Goal: Task Accomplishment & Management: Use online tool/utility

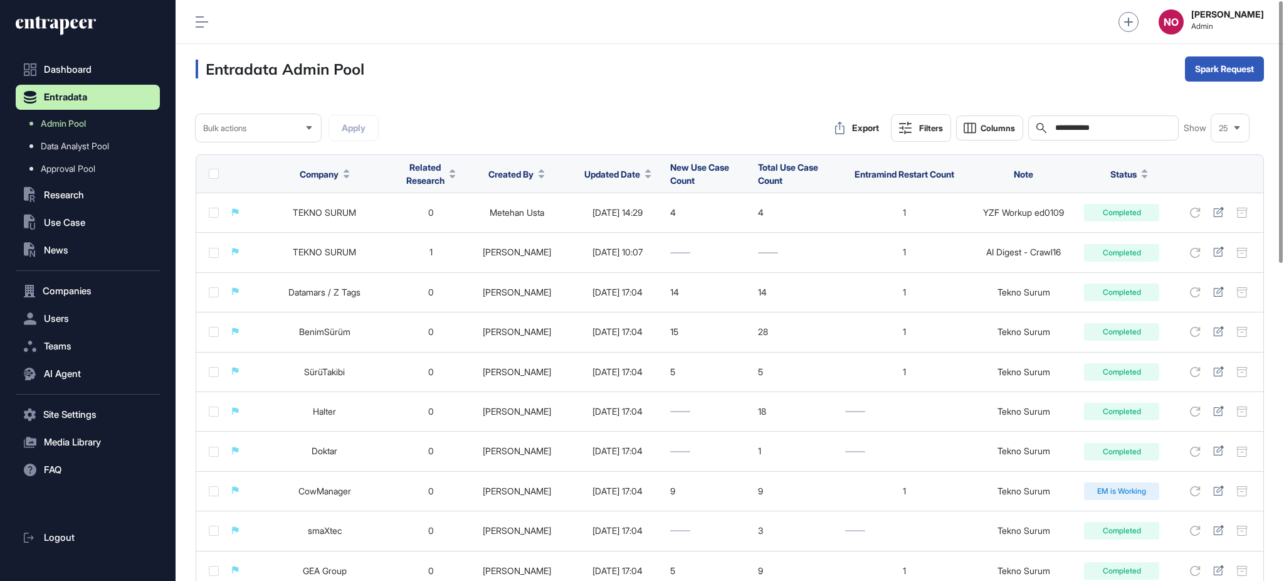
click at [1100, 129] on input "**********" at bounding box center [1112, 128] width 117 height 10
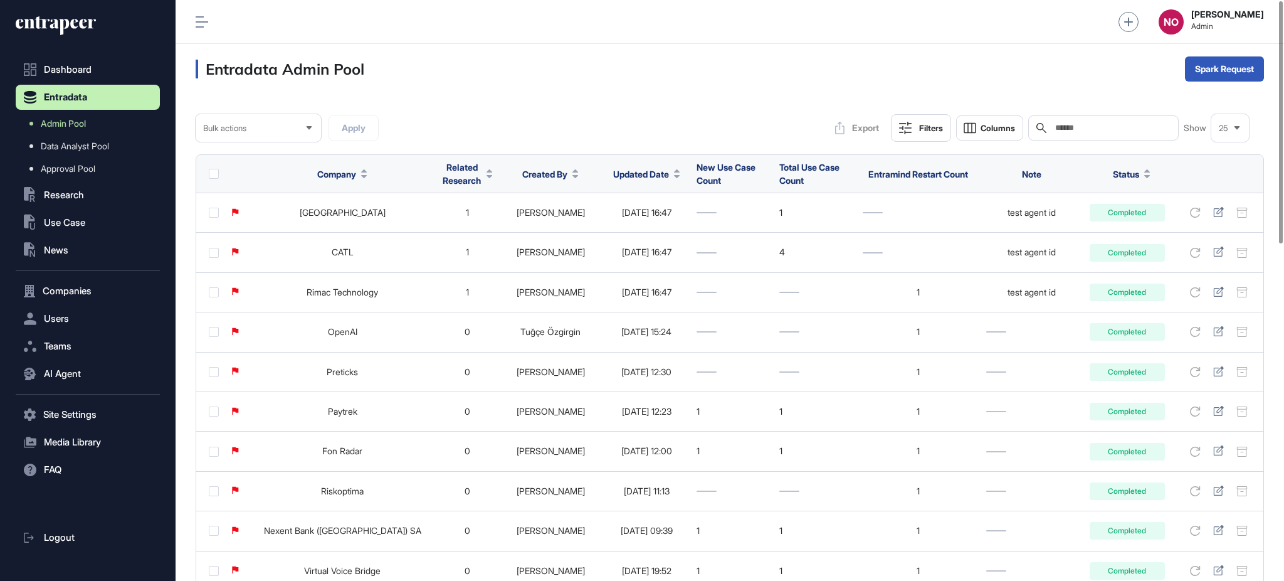
click at [1087, 130] on input "text" at bounding box center [1112, 128] width 117 height 10
paste input "**********"
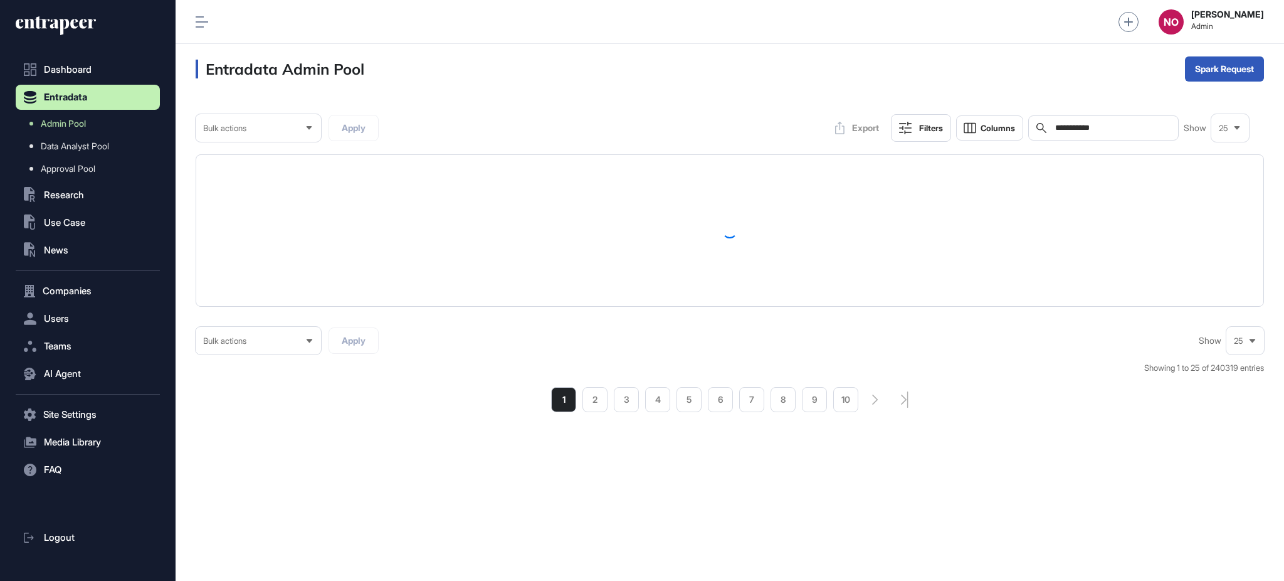
click at [1058, 130] on input "**********" at bounding box center [1112, 128] width 117 height 10
type input "**********"
click at [1265, 154] on div "**********" at bounding box center [730, 253] width 1109 height 318
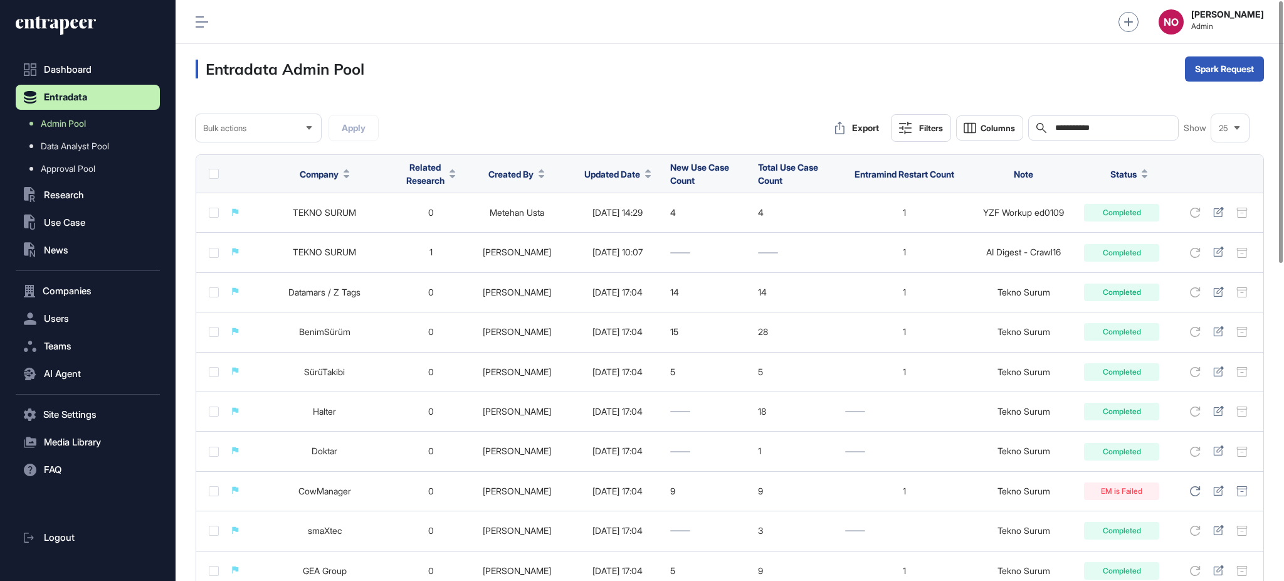
click at [1025, 59] on div "Entradata Admin Pool Spark Request" at bounding box center [730, 69] width 1109 height 50
click at [1060, 130] on input "**********" at bounding box center [1112, 128] width 117 height 10
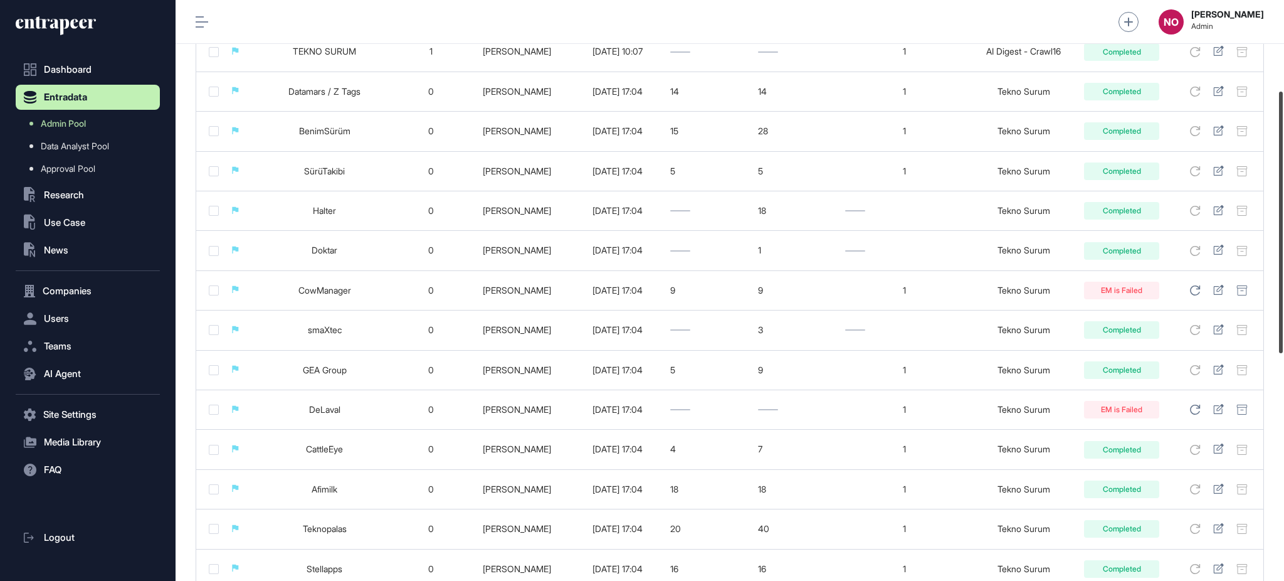
drag, startPoint x: 1283, startPoint y: 142, endPoint x: 1283, endPoint y: 234, distance: 92.2
click at [1283, 234] on div at bounding box center [1281, 222] width 4 height 261
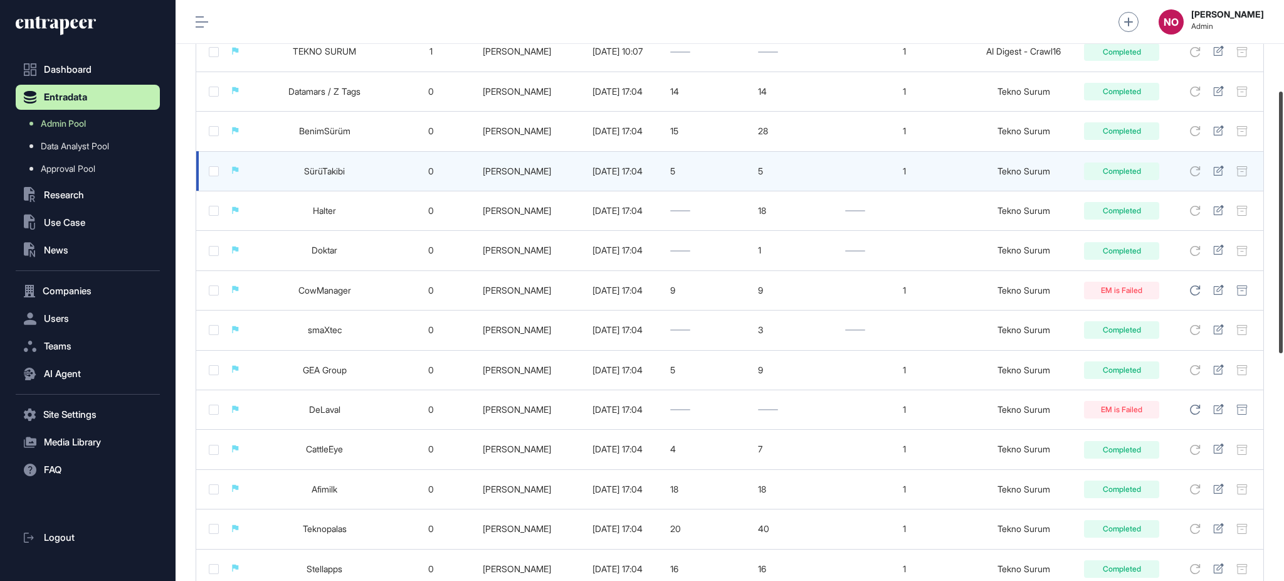
scroll to position [205, 0]
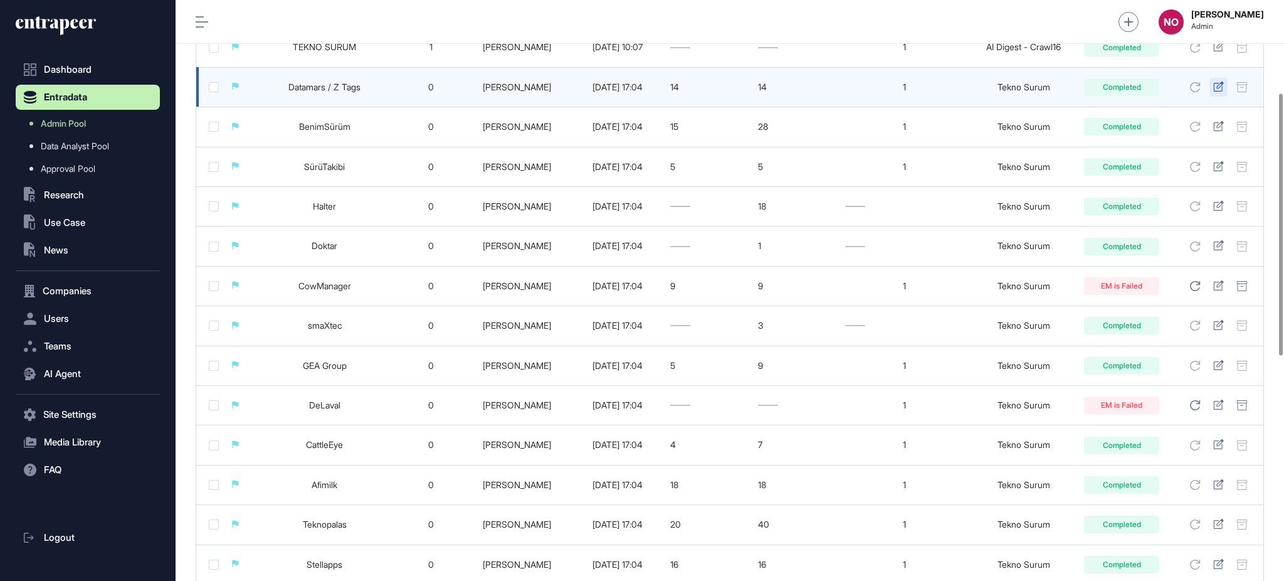
click at [1222, 80] on div at bounding box center [1219, 87] width 18 height 19
click at [1217, 90] on icon at bounding box center [1218, 87] width 10 height 10
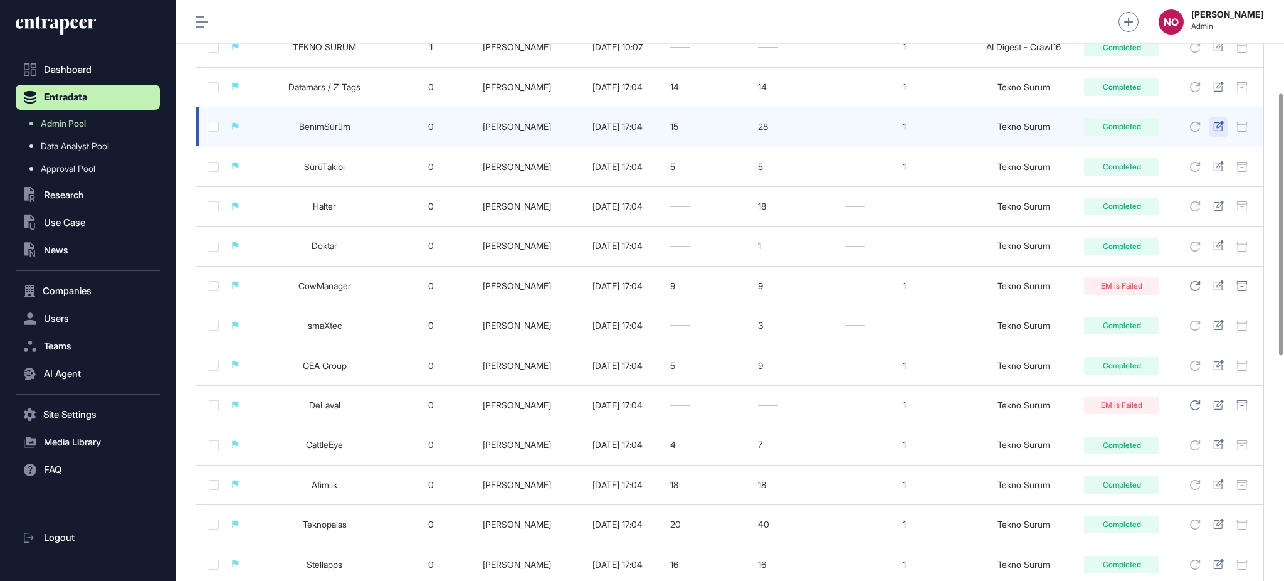
click at [1218, 129] on icon at bounding box center [1218, 126] width 11 height 10
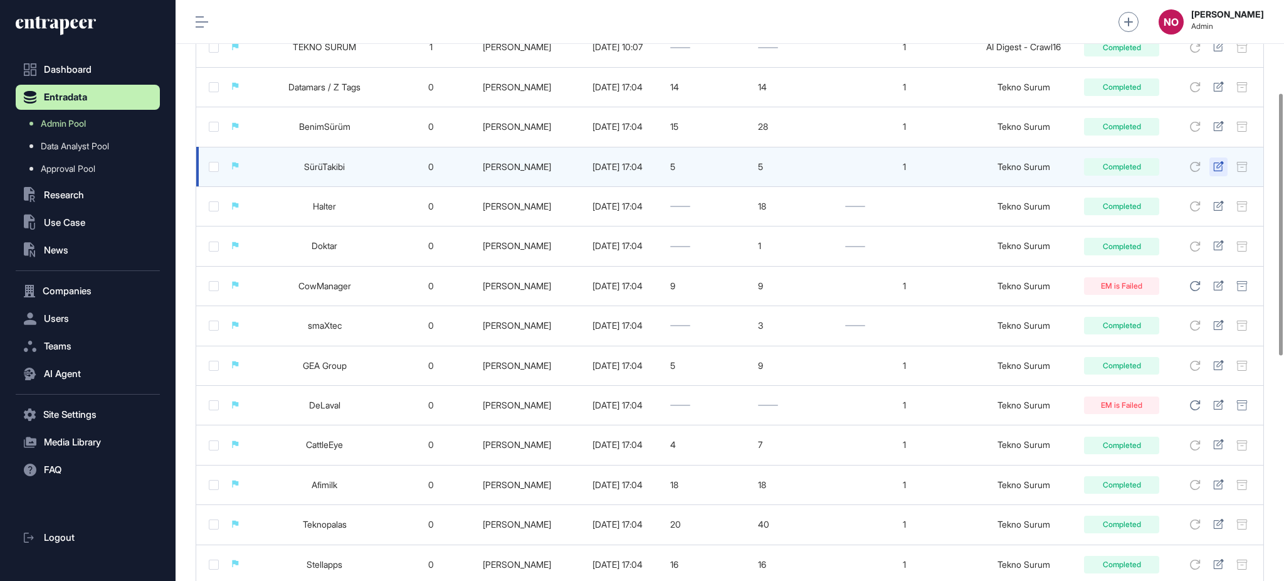
click at [1221, 166] on icon at bounding box center [1218, 166] width 10 height 10
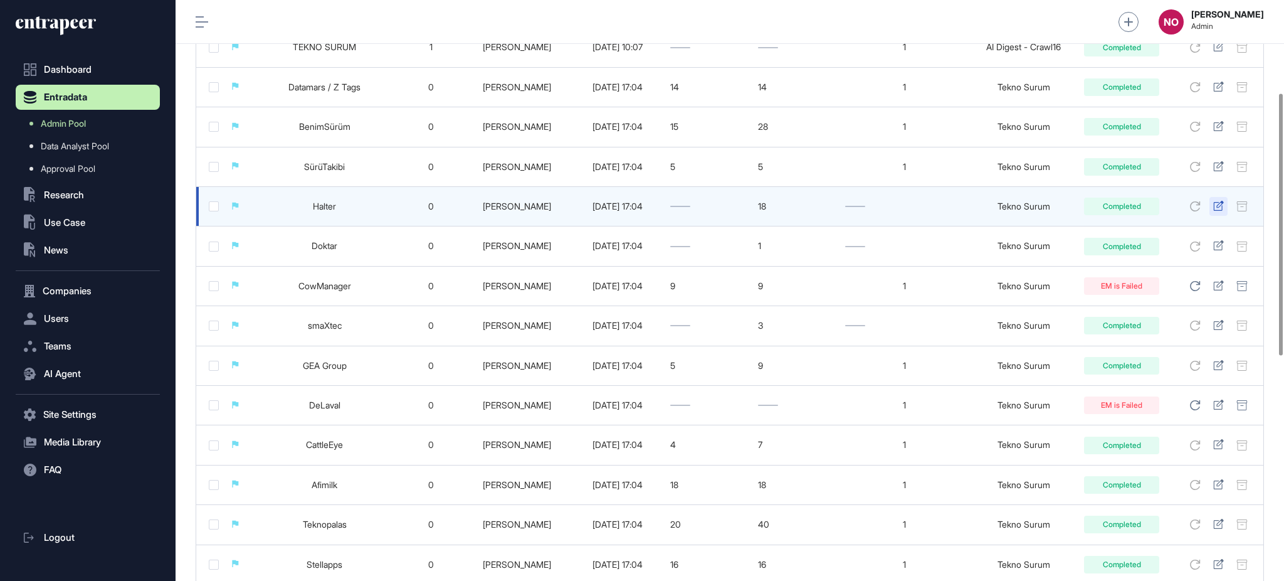
click at [1221, 206] on icon at bounding box center [1218, 206] width 11 height 10
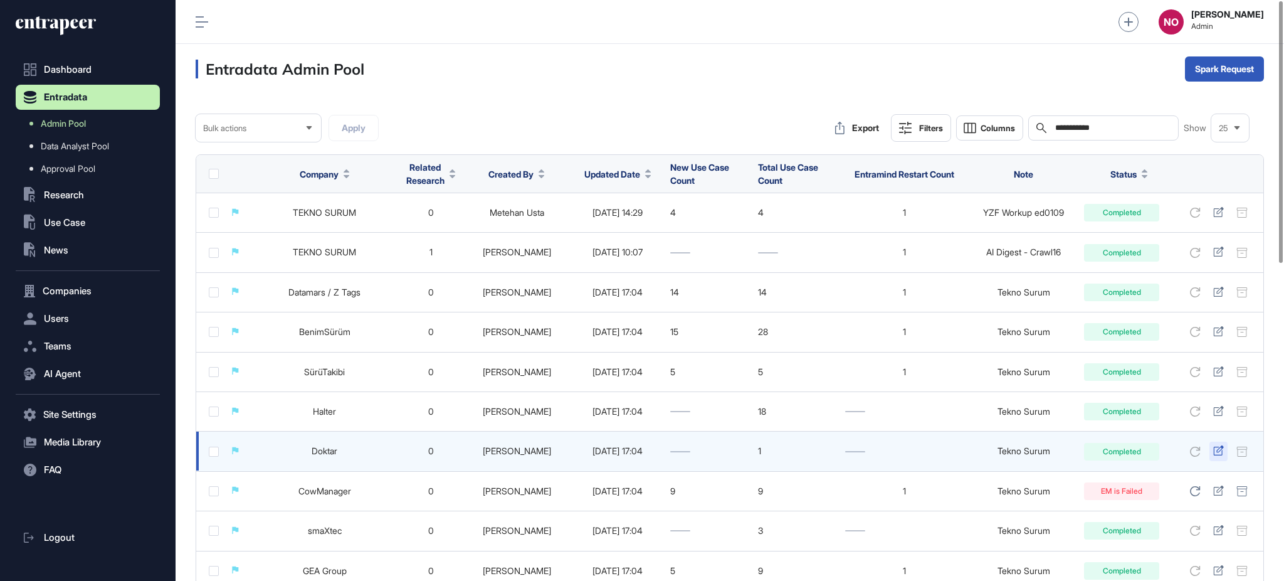
click at [1225, 447] on div at bounding box center [1219, 450] width 18 height 19
click at [1219, 450] on icon at bounding box center [1218, 450] width 11 height 10
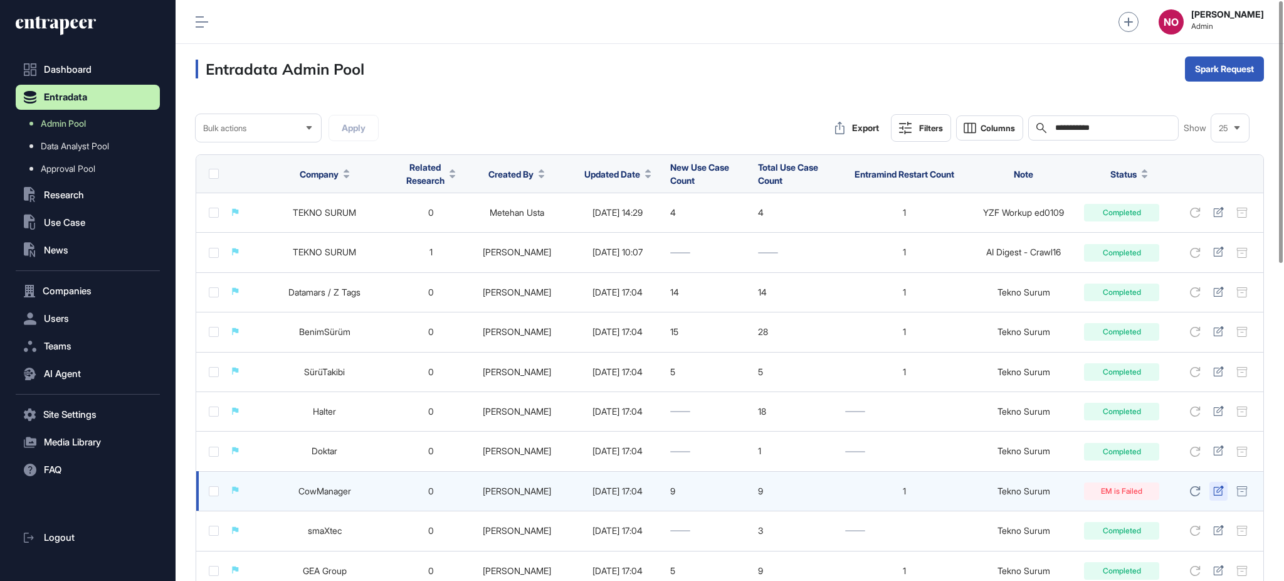
click at [1220, 488] on icon at bounding box center [1218, 490] width 11 height 10
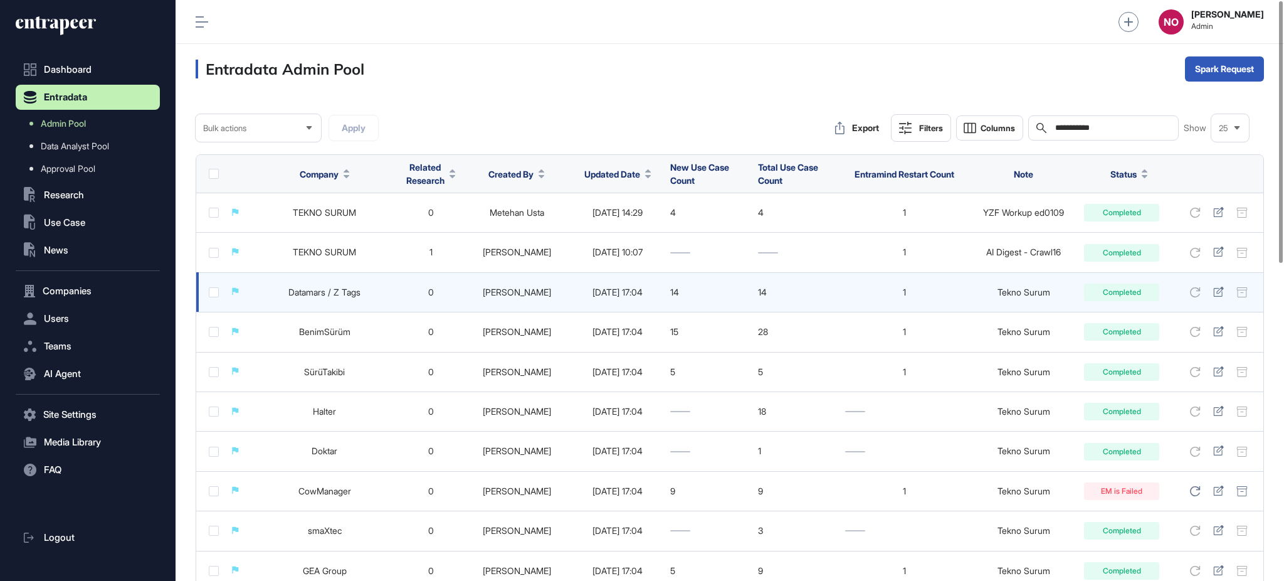
click at [337, 296] on link "Datamars / Z Tags" at bounding box center [324, 292] width 72 height 11
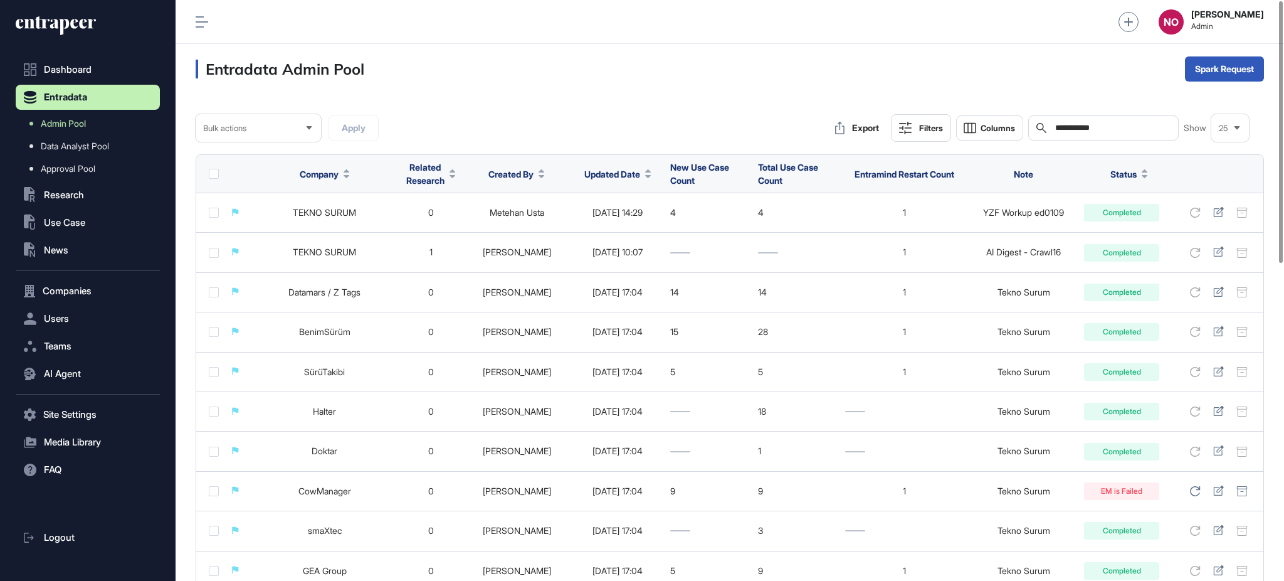
click at [354, 179] on div "Company" at bounding box center [324, 173] width 137 height 23
click at [346, 181] on div "Company" at bounding box center [325, 173] width 50 height 23
click at [346, 179] on button "Company" at bounding box center [325, 173] width 50 height 13
click at [455, 170] on icon at bounding box center [453, 170] width 6 height 3
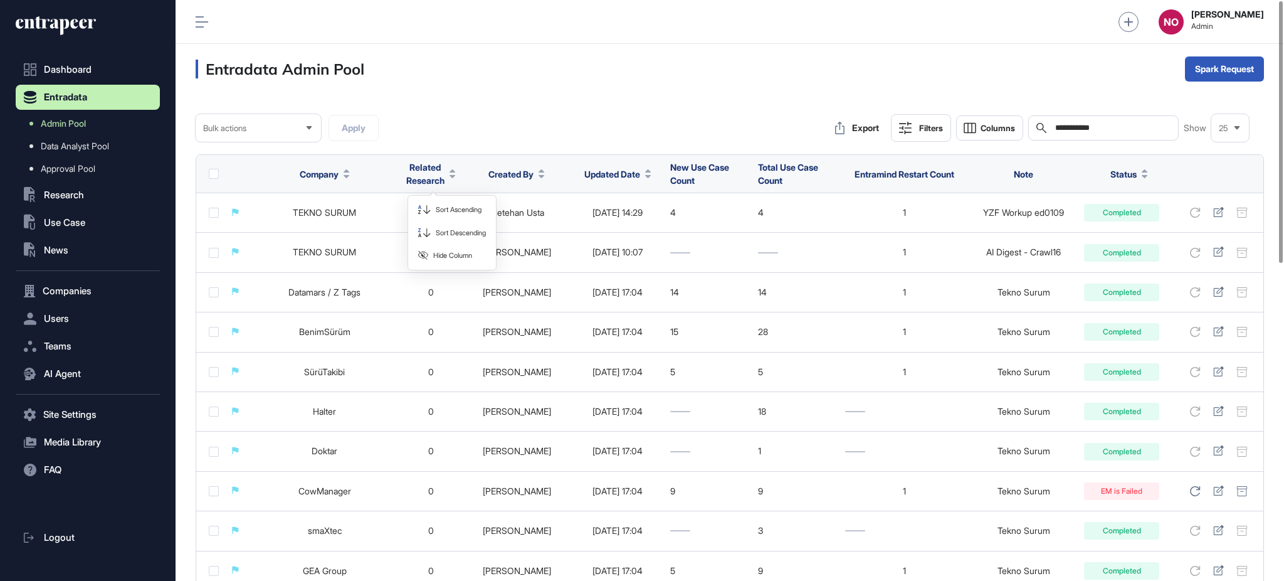
click at [567, 174] on th "Created By" at bounding box center [516, 174] width 109 height 38
click at [542, 179] on button "Created By" at bounding box center [516, 173] width 56 height 13
click at [66, 292] on span "Companies" at bounding box center [67, 291] width 49 height 10
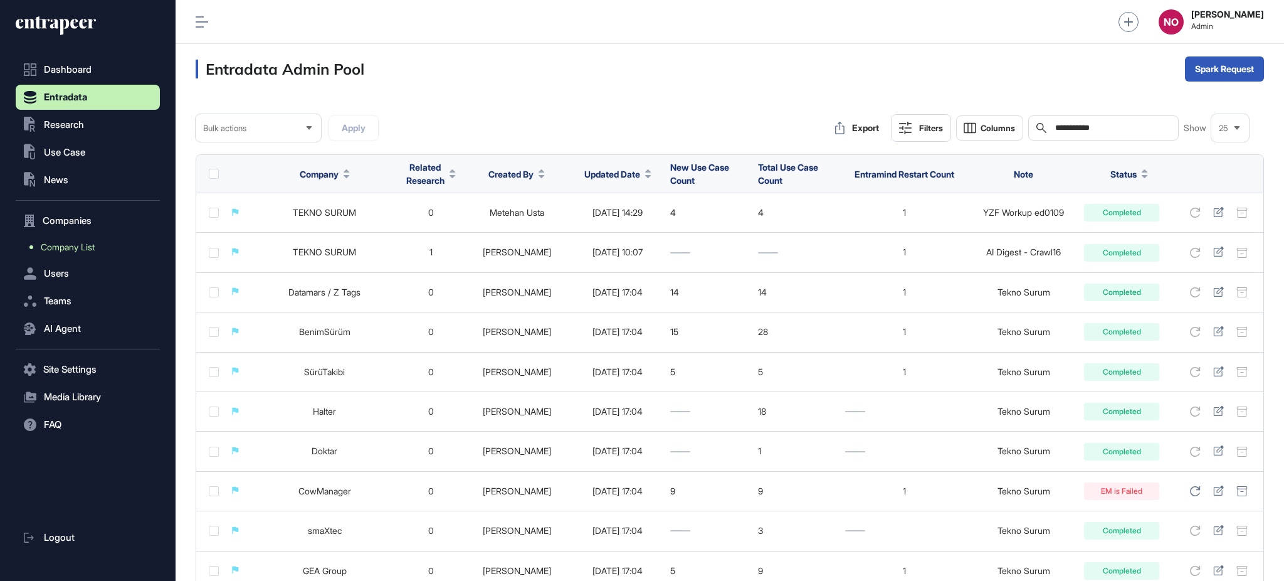
click at [73, 249] on span "Company List" at bounding box center [68, 247] width 54 height 10
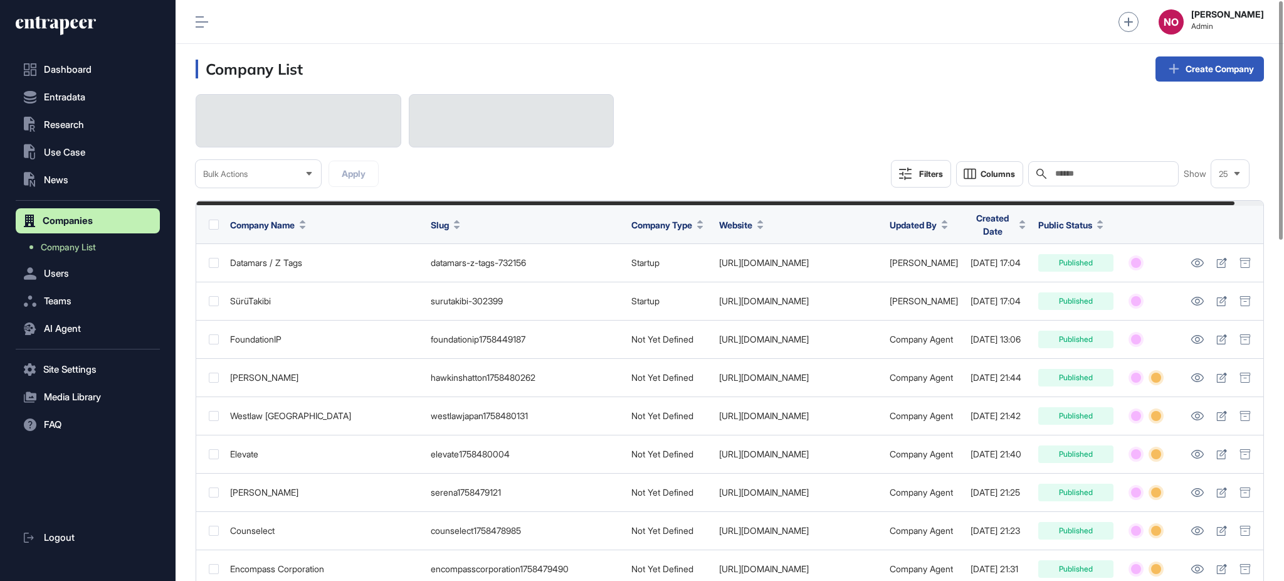
click at [703, 226] on icon at bounding box center [700, 227] width 6 height 3
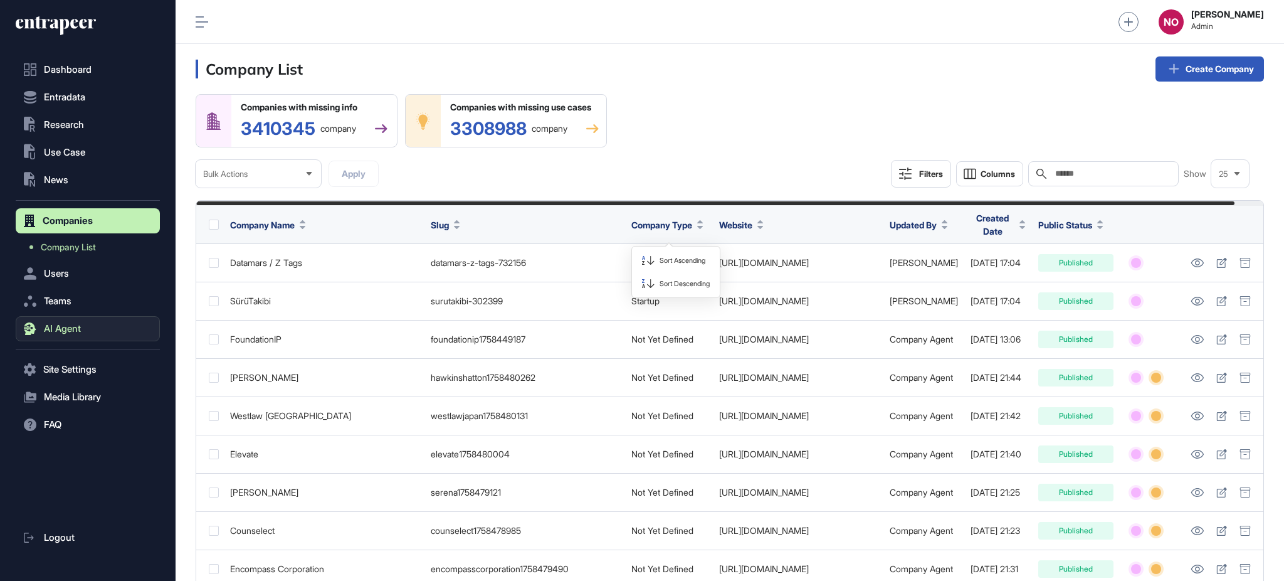
click at [74, 325] on span "AI Agent" at bounding box center [62, 329] width 37 height 10
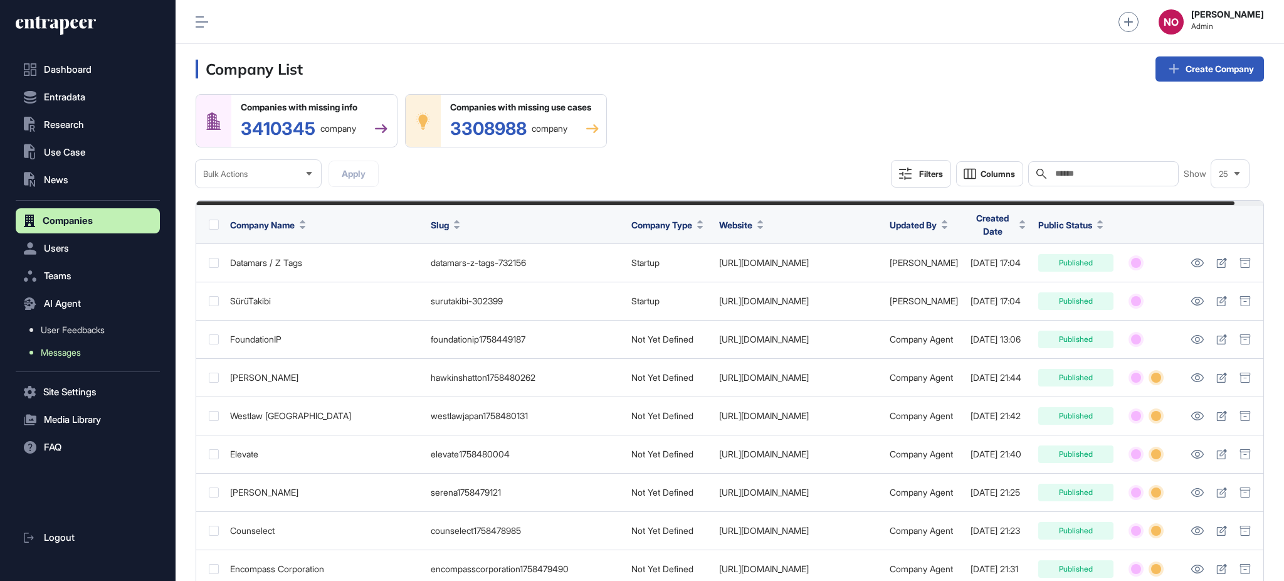
click at [73, 351] on span "Messages" at bounding box center [61, 352] width 40 height 10
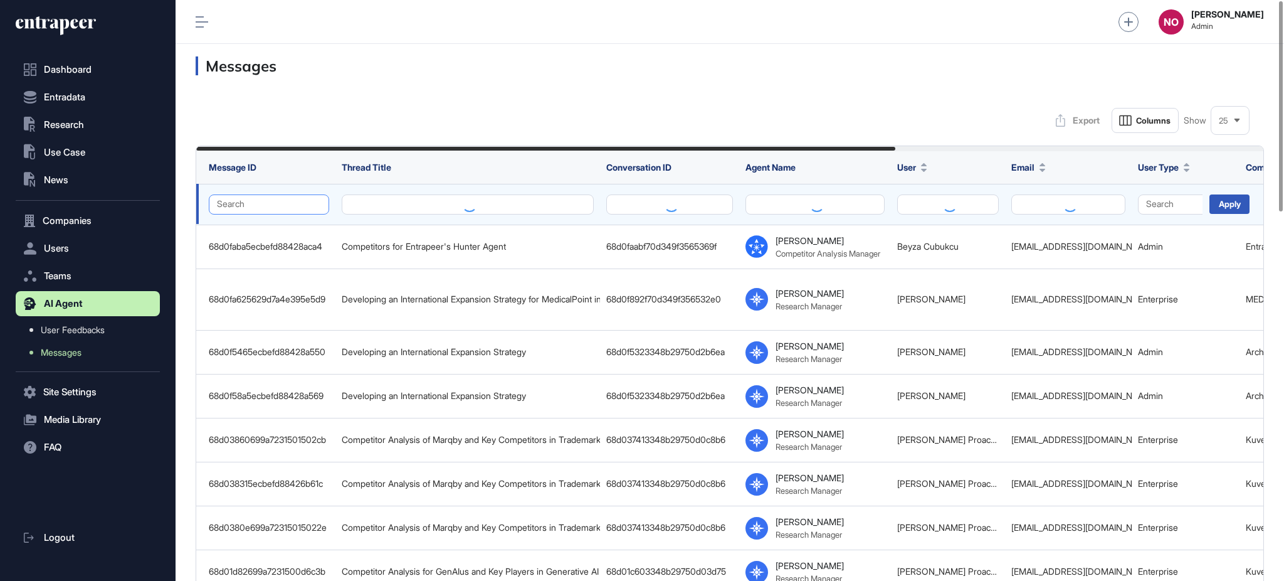
click at [261, 207] on button "Search" at bounding box center [269, 204] width 120 height 20
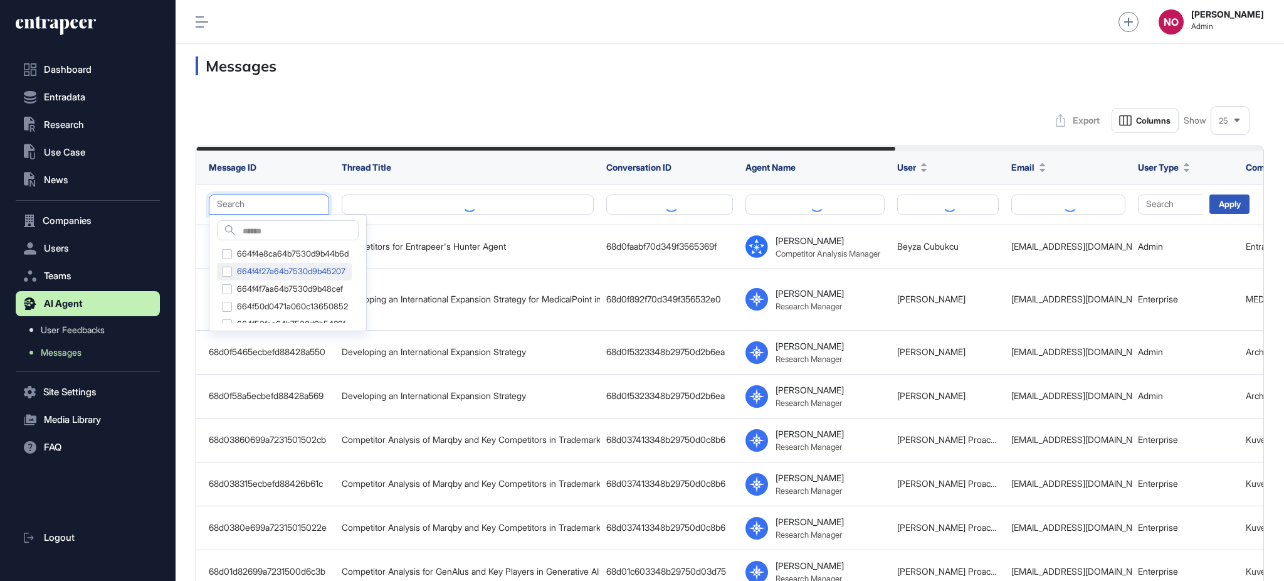
click at [283, 270] on div "664f4f27a64b7530d9b45207" at bounding box center [284, 272] width 135 height 18
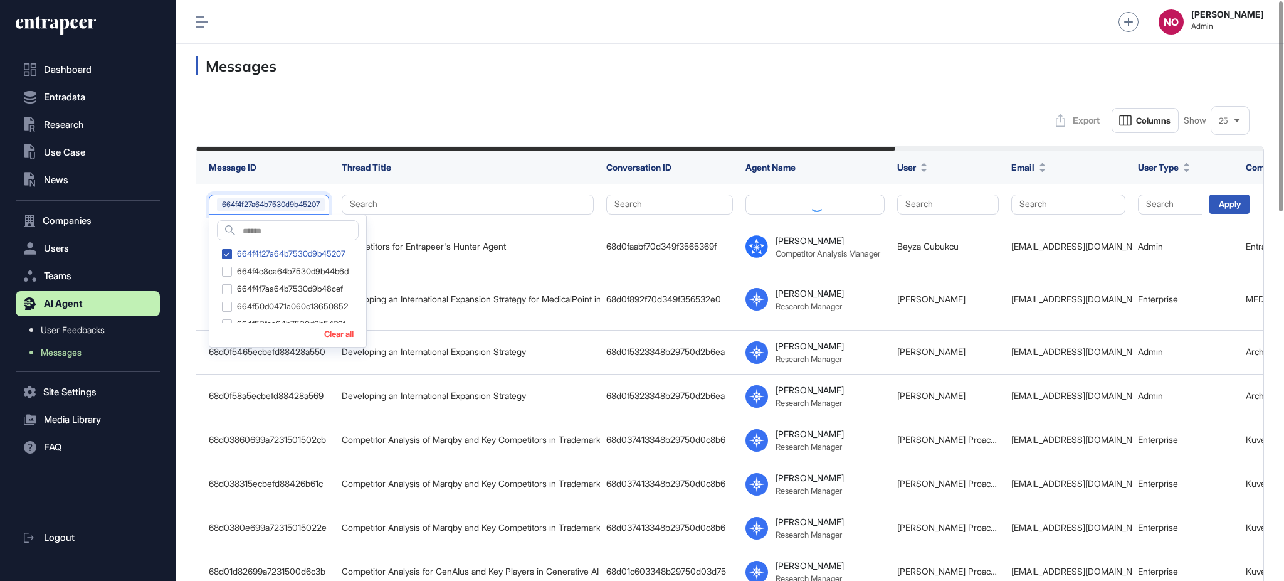
click at [924, 167] on div at bounding box center [924, 167] width 6 height 9
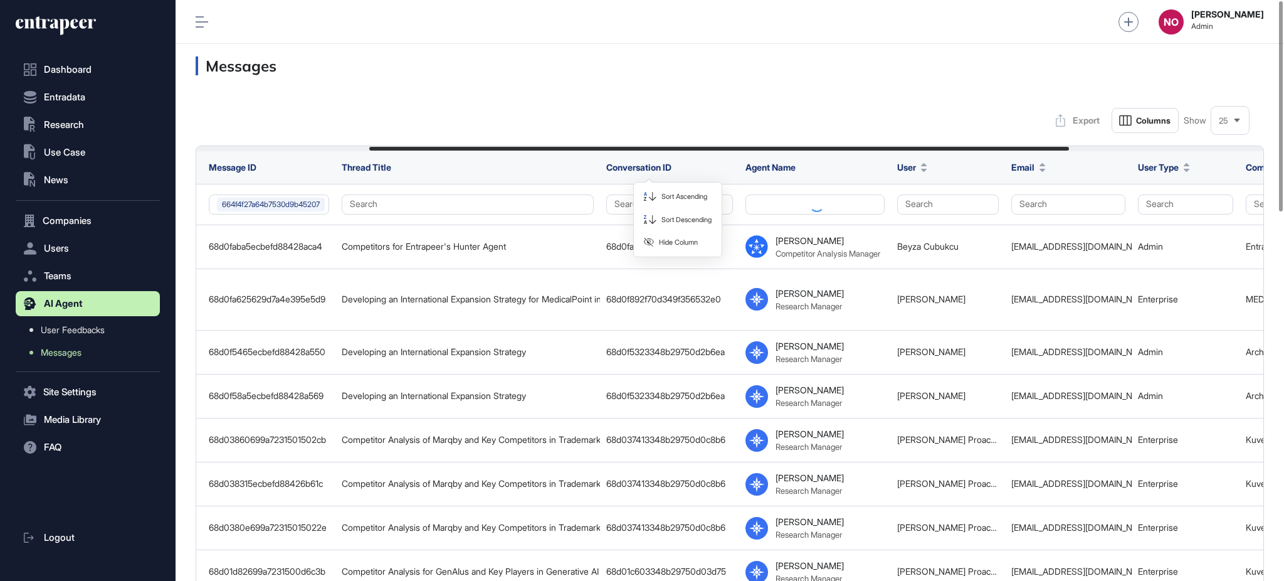
scroll to position [0, 264]
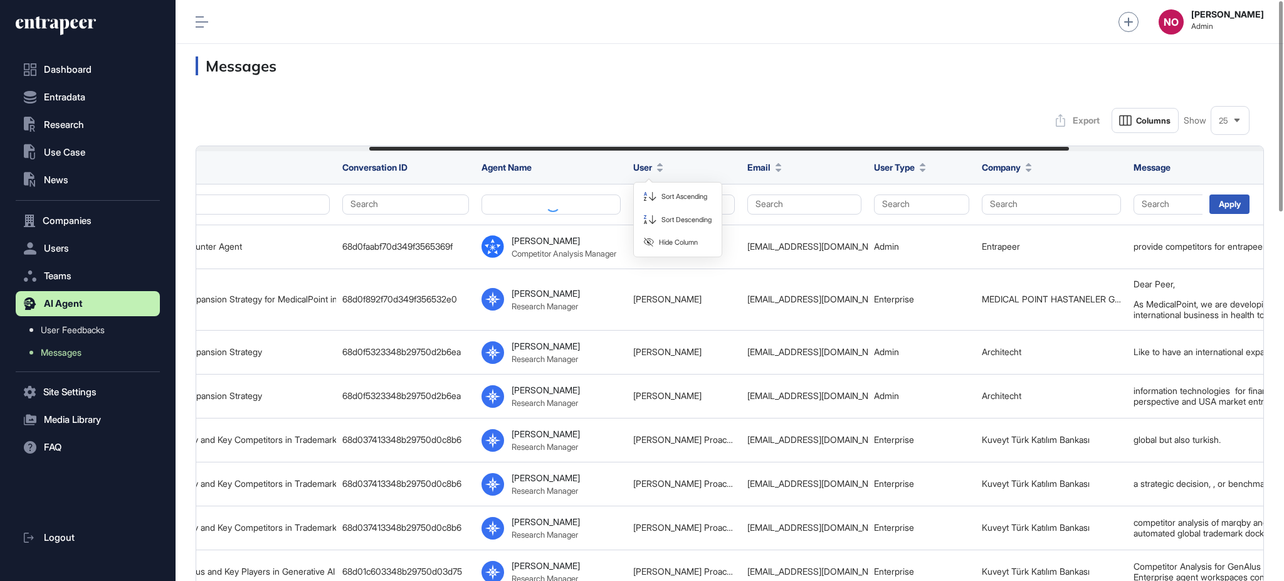
drag, startPoint x: 843, startPoint y: 147, endPoint x: 1016, endPoint y: 145, distance: 173.1
click at [1016, 146] on div at bounding box center [729, 148] width 1067 height 5
click at [704, 207] on button "Search" at bounding box center [684, 204] width 102 height 20
click at [660, 166] on icon at bounding box center [660, 164] width 6 height 3
click at [776, 170] on icon at bounding box center [779, 170] width 6 height 3
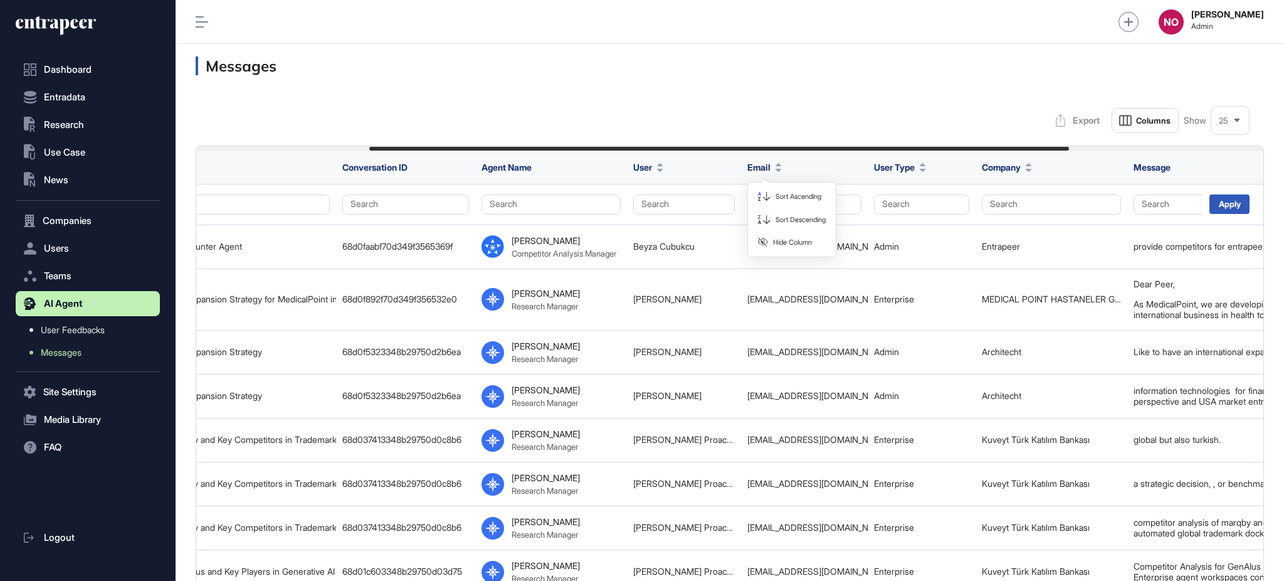
click at [1037, 174] on div "Company" at bounding box center [1051, 167] width 139 height 23
click at [1030, 166] on div at bounding box center [1029, 167] width 6 height 9
click at [1015, 204] on div "Sort Ascending" at bounding box center [1027, 196] width 78 height 18
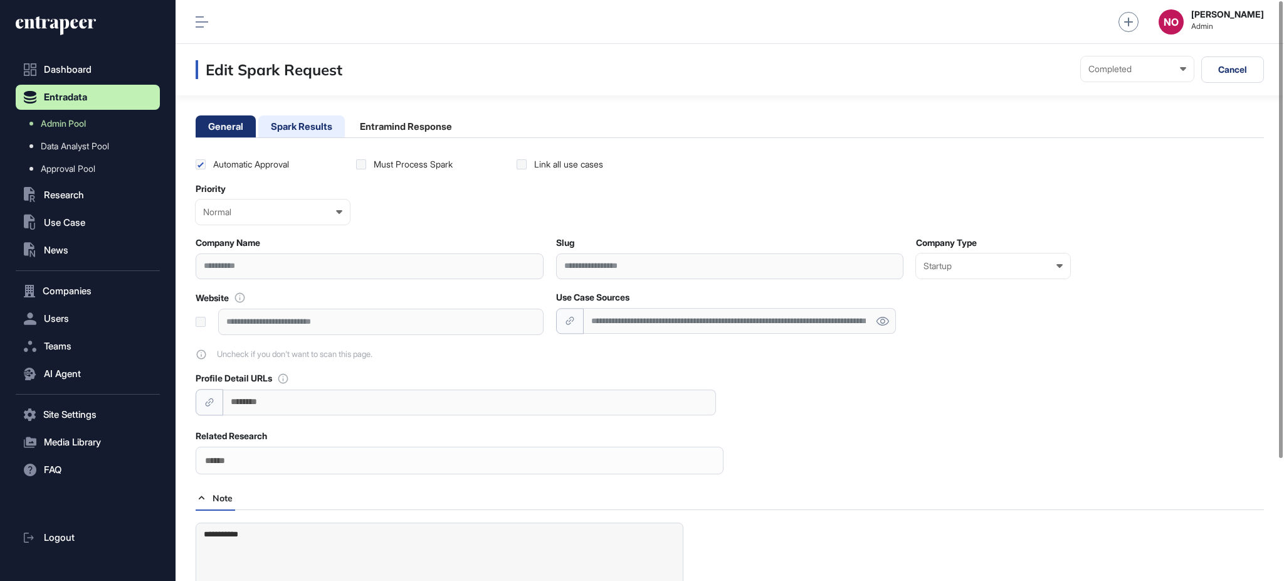
click at [283, 129] on li "Spark Results" at bounding box center [301, 126] width 87 height 22
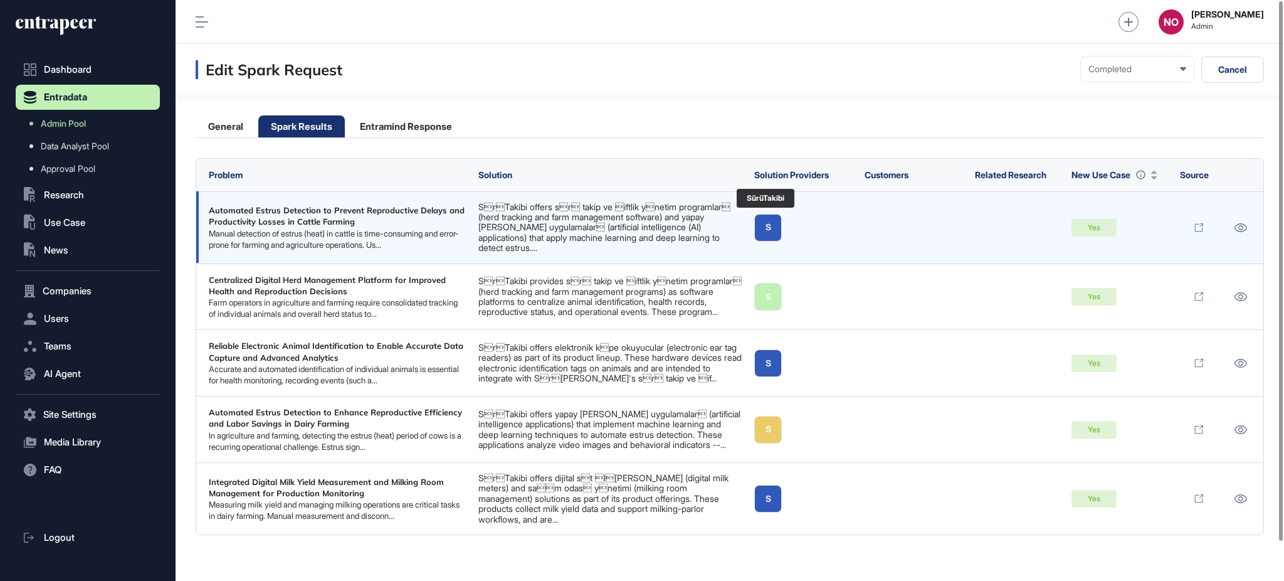
click at [759, 221] on link "S" at bounding box center [768, 228] width 28 height 28
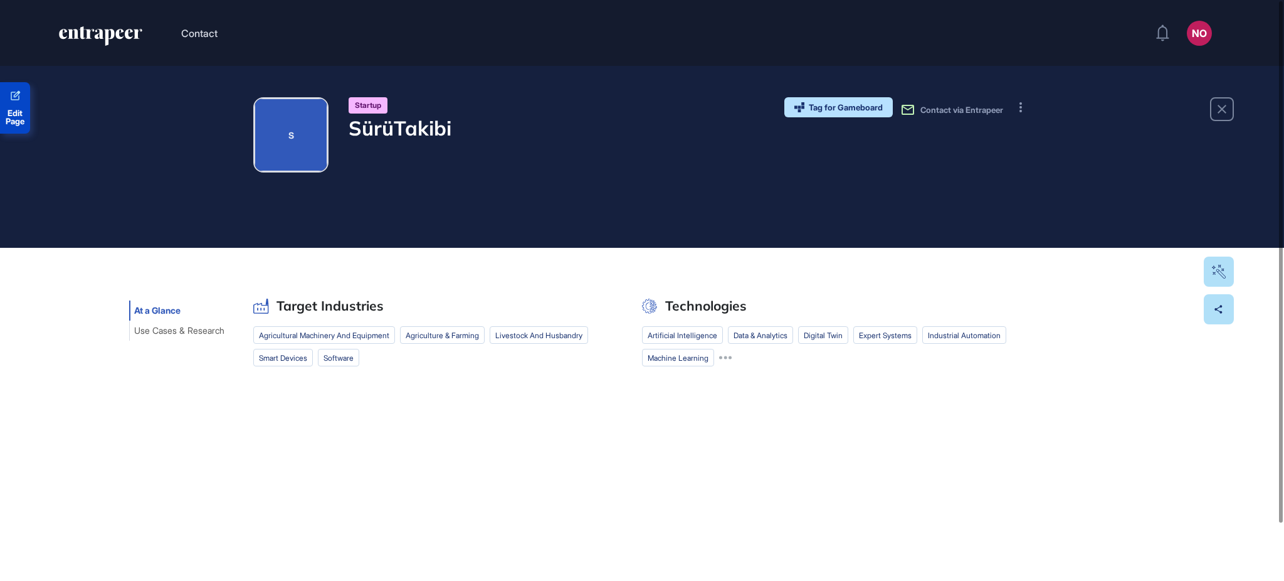
click at [0, 118] on span "Edit Page" at bounding box center [15, 117] width 30 height 16
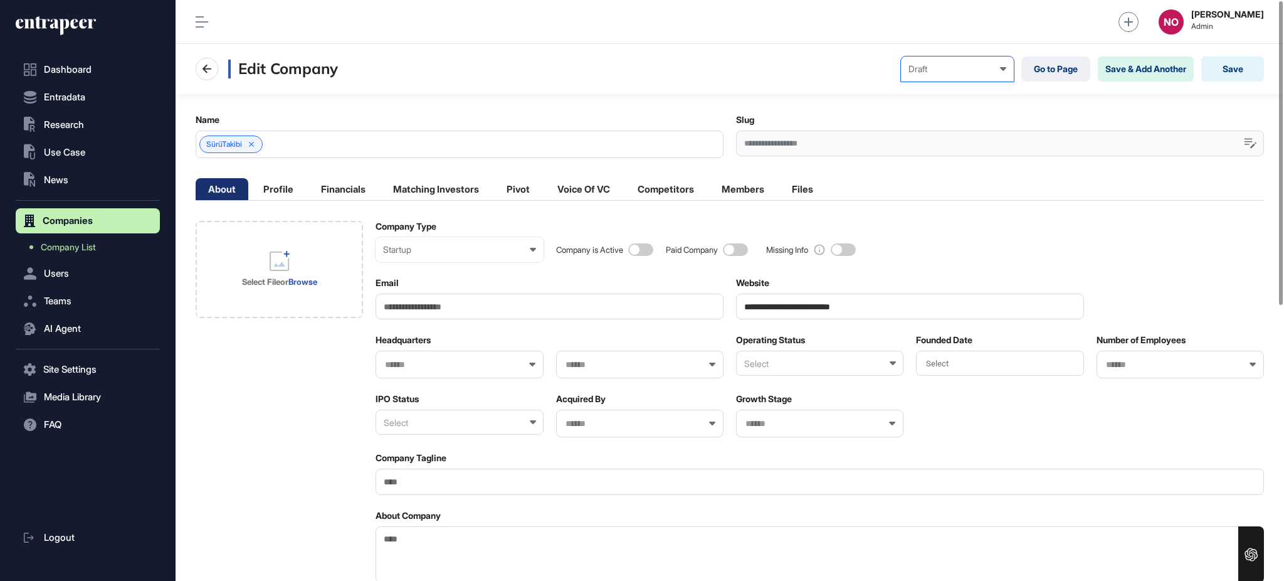
click at [1000, 70] on icon at bounding box center [1003, 69] width 6 height 4
click at [0, 0] on div "Published" at bounding box center [0, 0] width 0 height 0
click at [1245, 75] on button "Save" at bounding box center [1232, 68] width 63 height 25
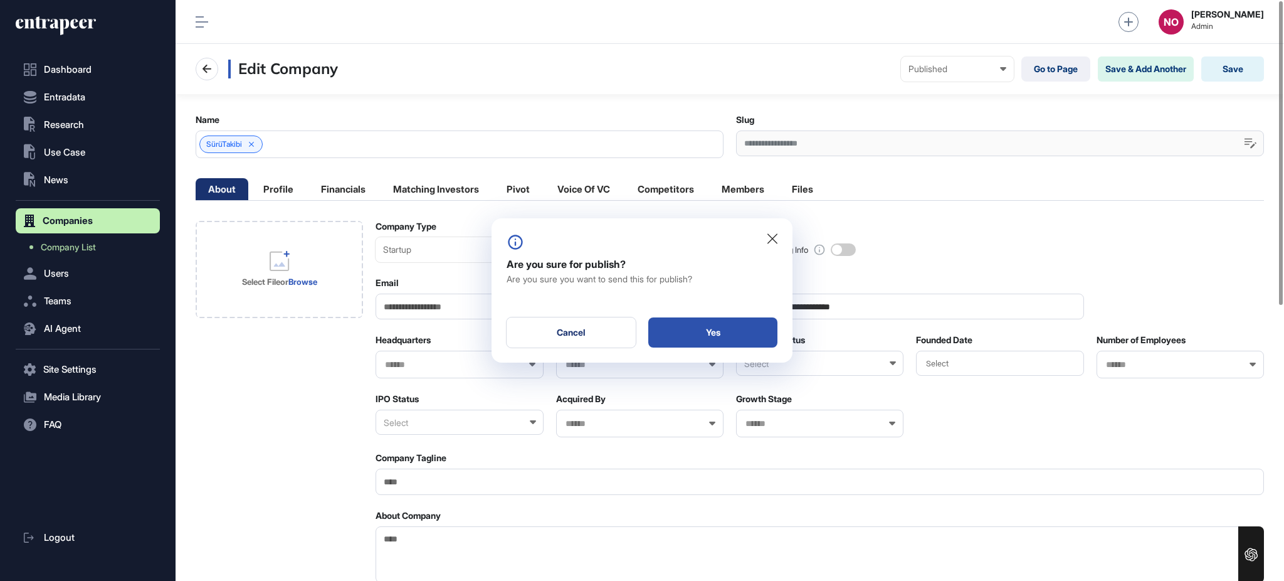
click at [757, 337] on div "Yes" at bounding box center [712, 332] width 129 height 30
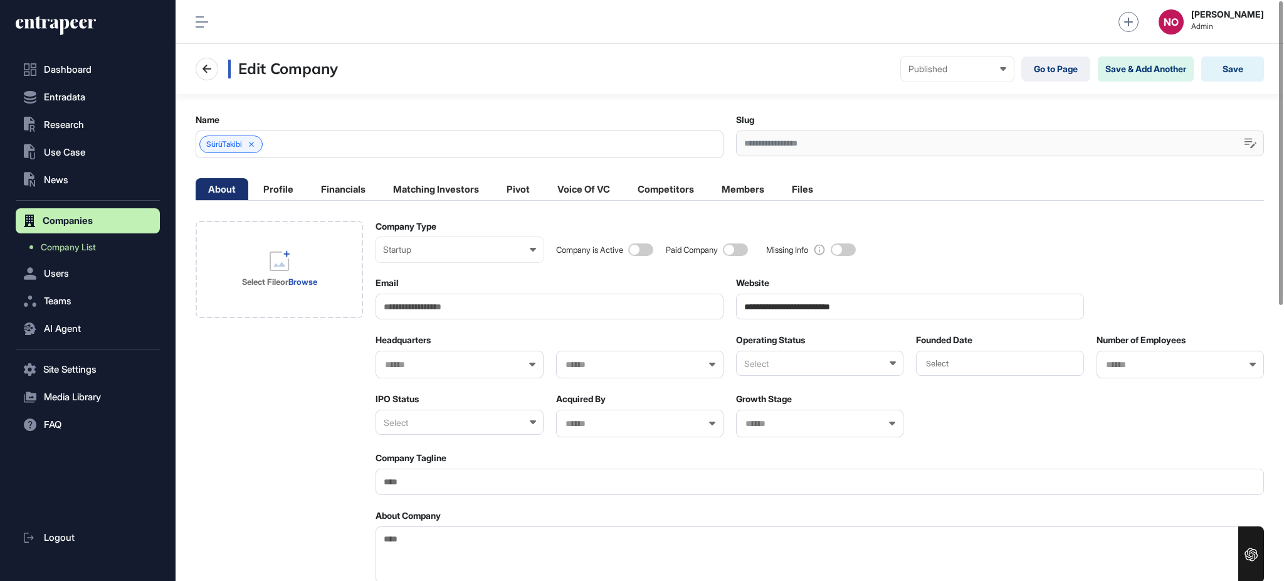
click at [779, 370] on div "Select" at bounding box center [819, 363] width 167 height 25
click at [776, 413] on div "Active" at bounding box center [819, 404] width 165 height 19
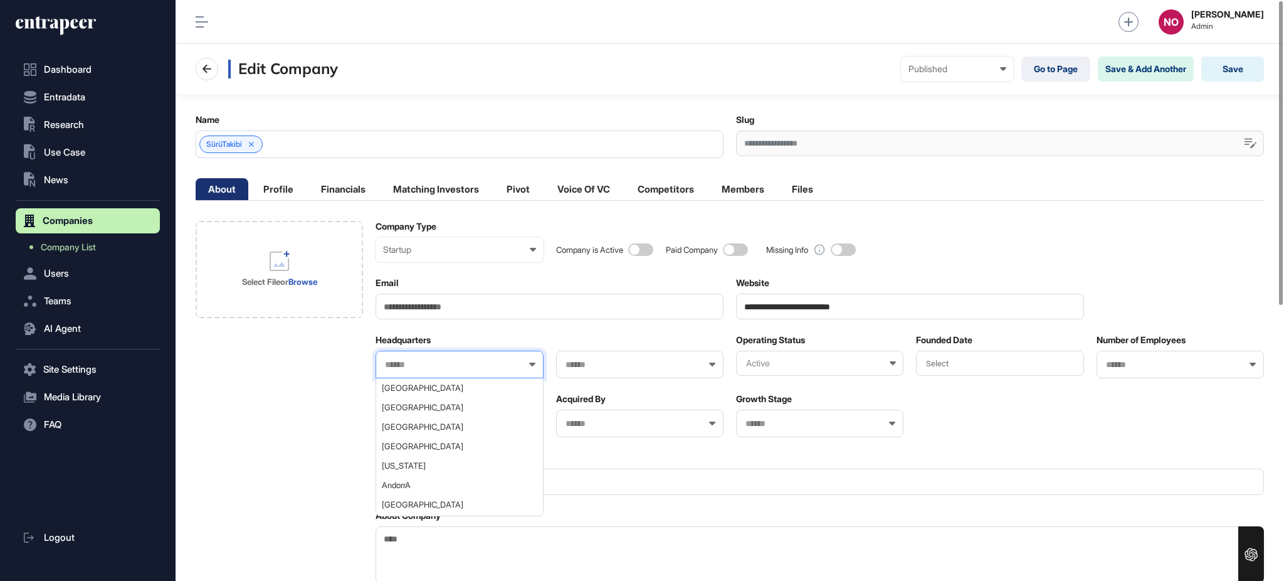
click at [474, 359] on input "text" at bounding box center [451, 364] width 135 height 11
type input "***"
click at [401, 389] on span "Turkey" at bounding box center [459, 387] width 154 height 9
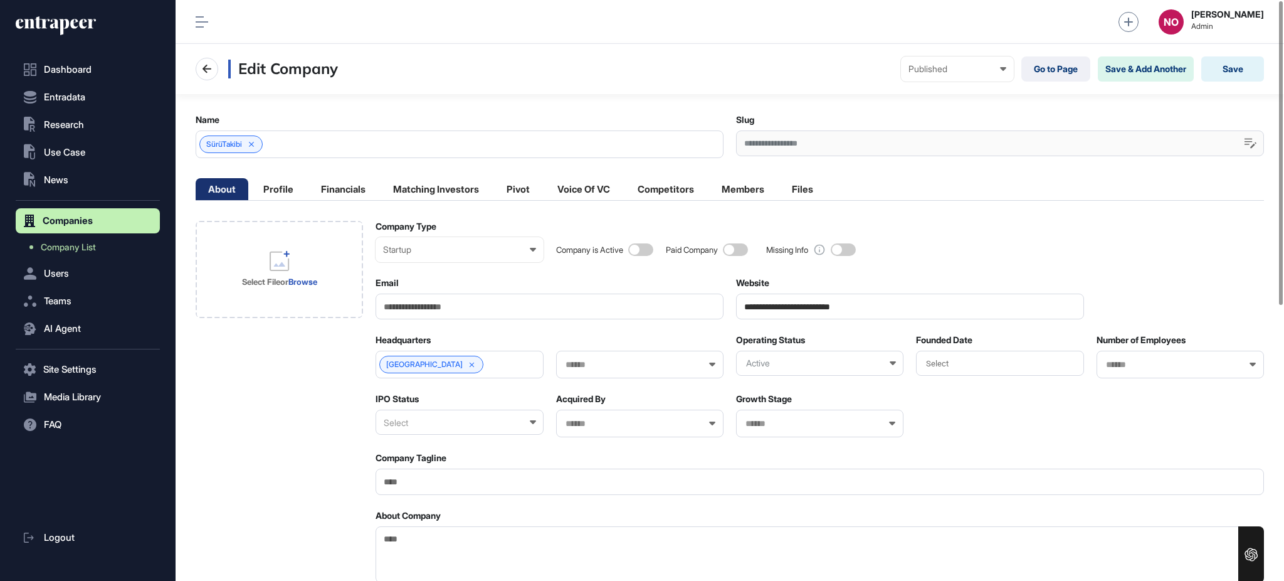
click at [418, 420] on div "Select" at bounding box center [459, 421] width 167 height 25
click at [403, 485] on div "Private" at bounding box center [458, 482] width 165 height 19
click at [886, 296] on input "**********" at bounding box center [910, 306] width 348 height 26
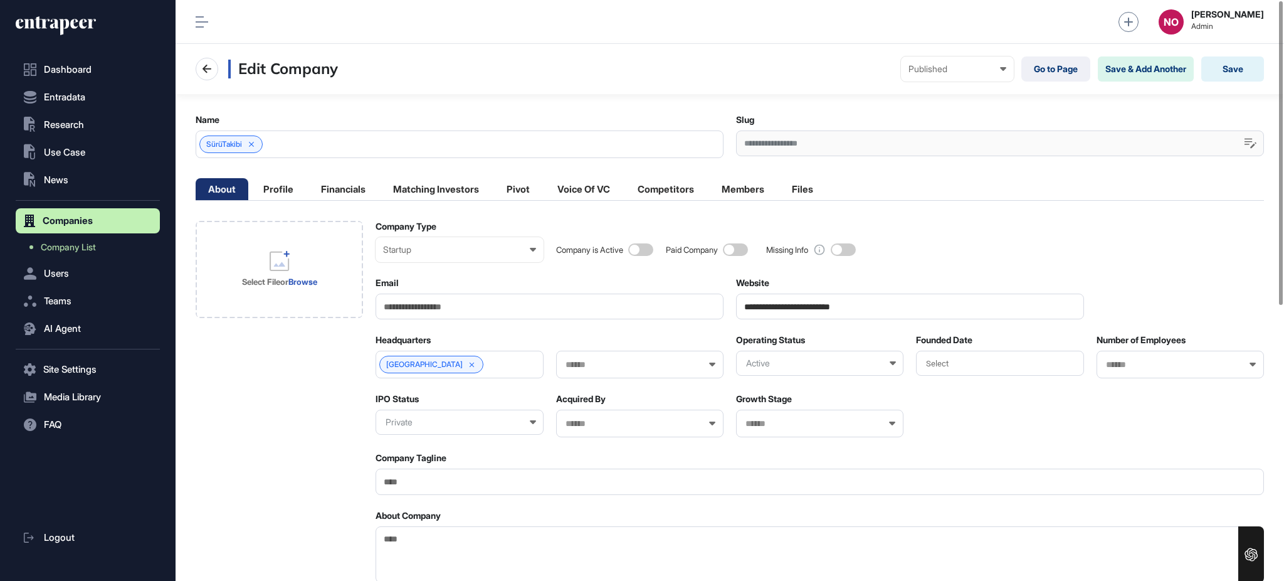
drag, startPoint x: 592, startPoint y: 315, endPoint x: 579, endPoint y: 315, distance: 12.5
click at [593, 315] on input "Email" at bounding box center [550, 306] width 348 height 26
paste input "**********"
type input "**********"
click at [622, 357] on div at bounding box center [639, 365] width 167 height 28
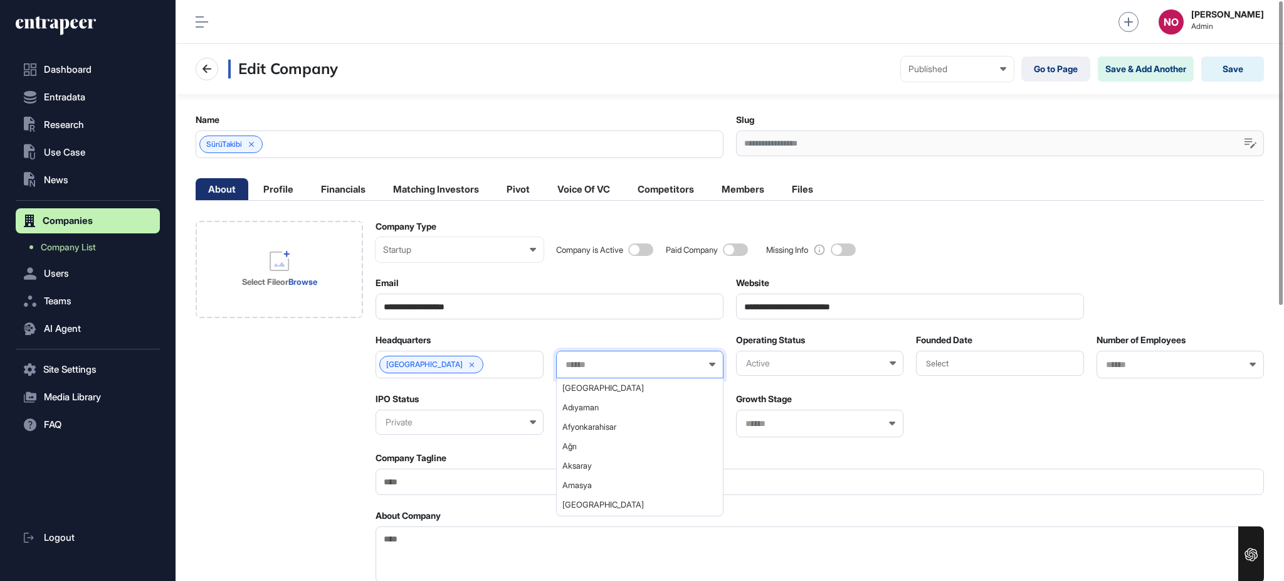
click at [617, 366] on input "text" at bounding box center [631, 364] width 135 height 11
type input "**"
click at [593, 389] on span "İzmir" at bounding box center [639, 387] width 154 height 9
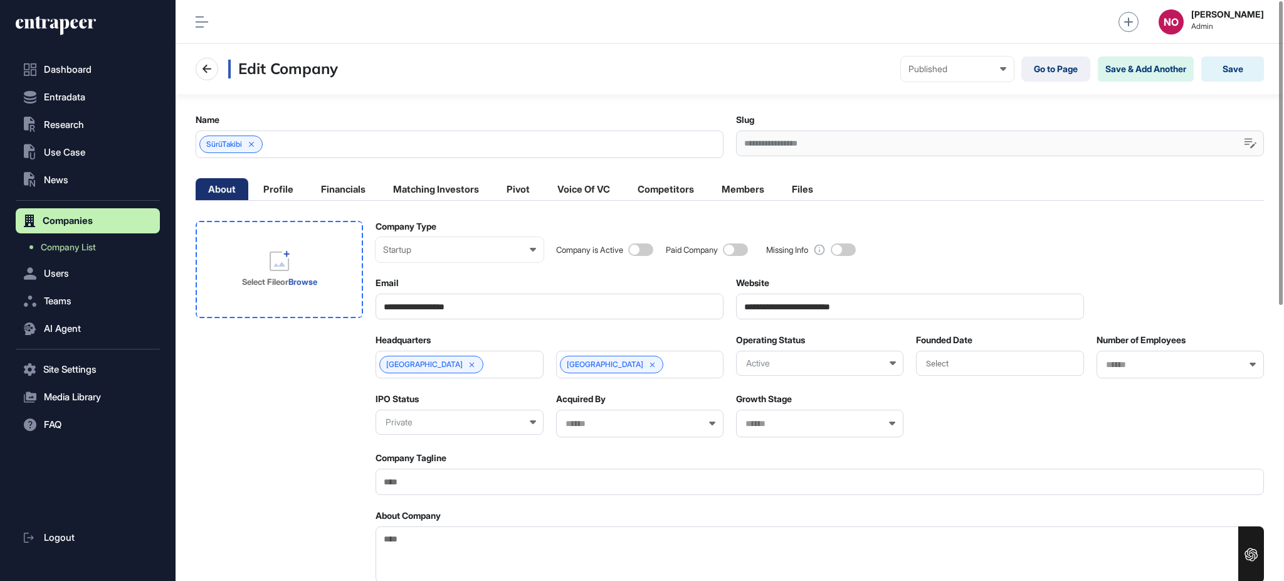
click at [325, 285] on div "Select File or Browse" at bounding box center [279, 269] width 99 height 100
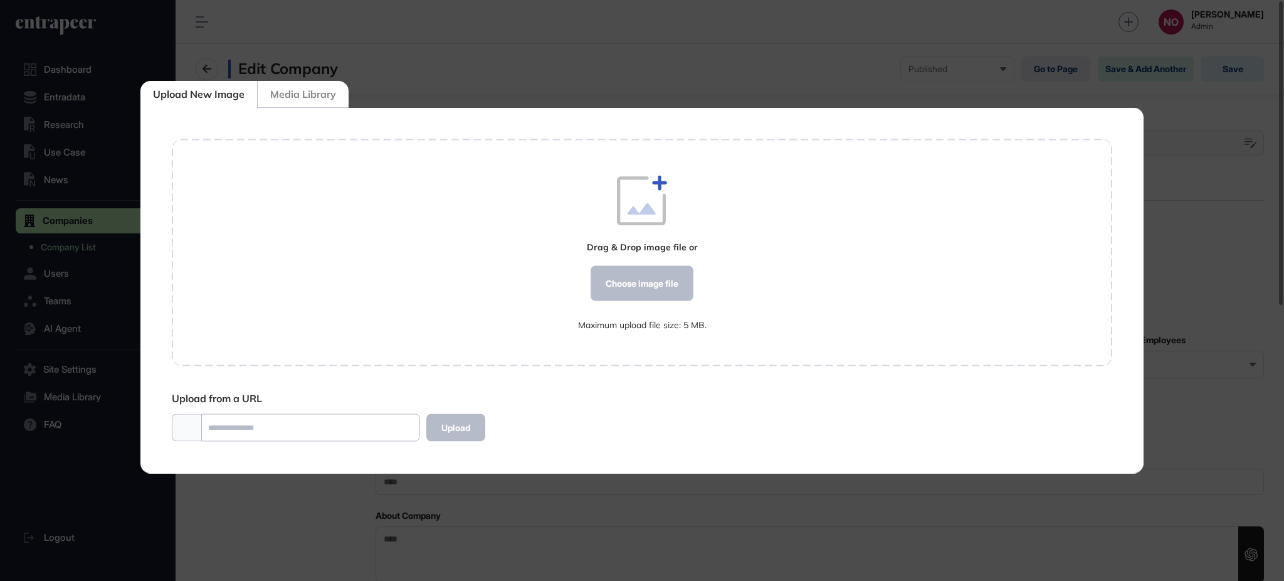
scroll to position [1, 1]
click at [635, 278] on div "Choose image file" at bounding box center [642, 283] width 103 height 35
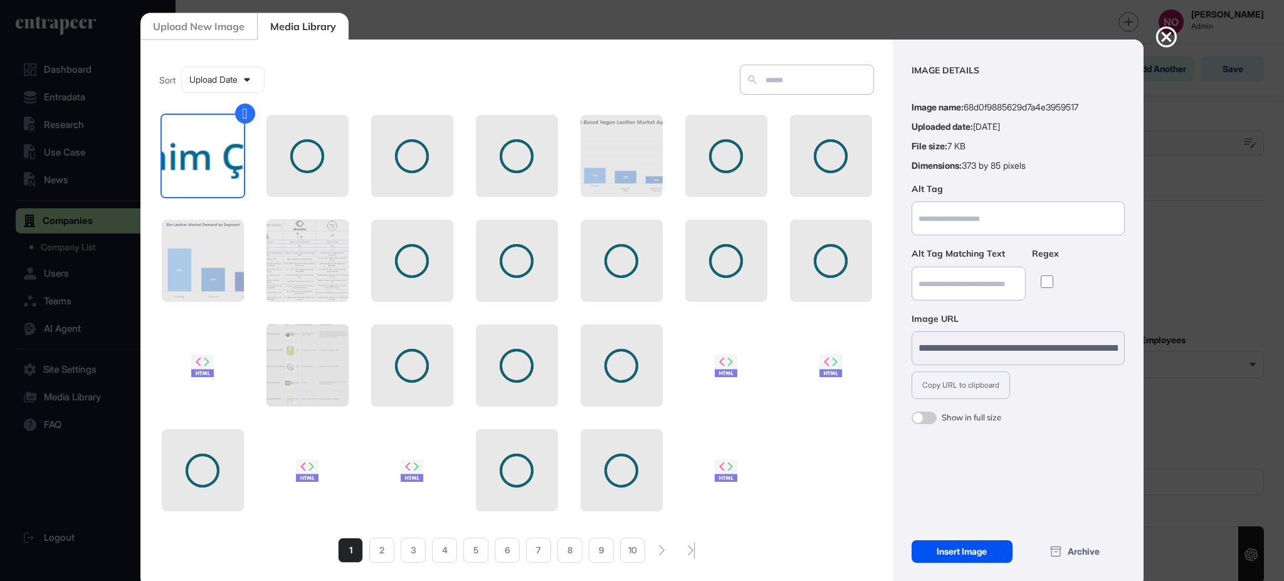
click at [979, 548] on div "Insert Image" at bounding box center [962, 551] width 101 height 23
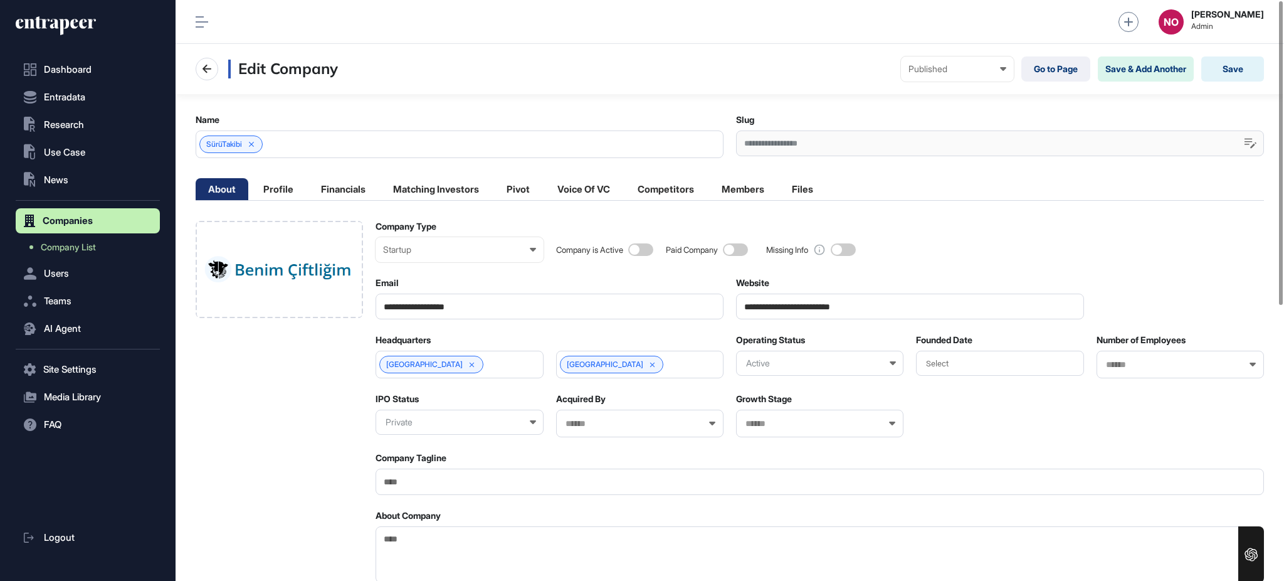
click at [1010, 366] on div "Select" at bounding box center [999, 363] width 167 height 25
click at [1004, 449] on div "2018" at bounding box center [999, 447] width 50 height 22
click at [1250, 68] on button "Save" at bounding box center [1232, 68] width 63 height 25
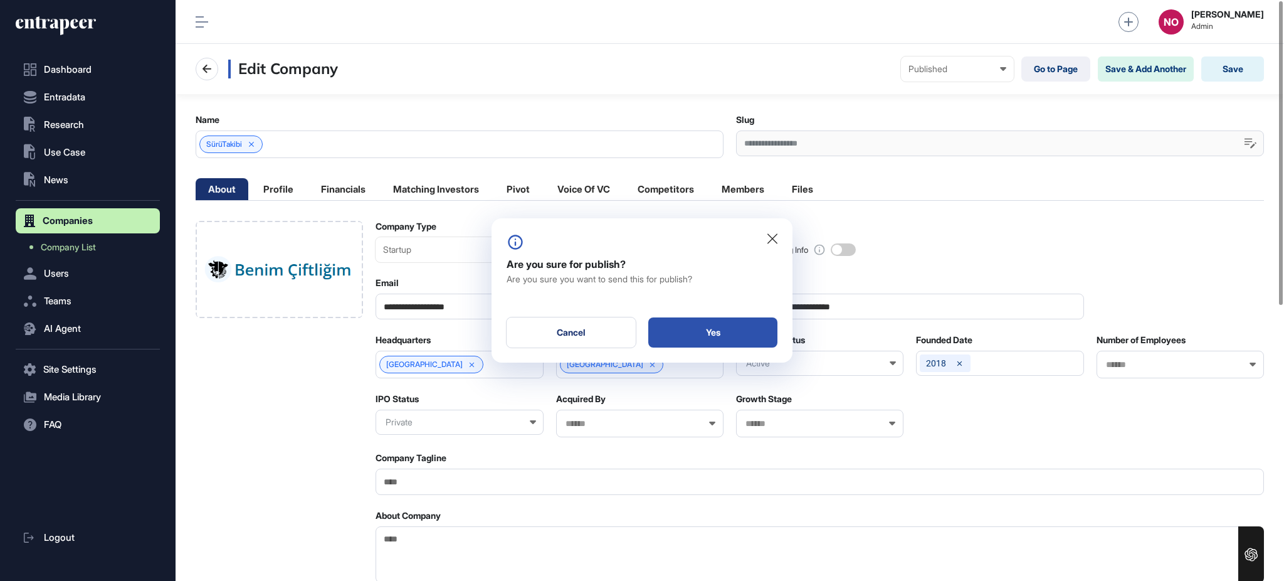
click at [723, 347] on div "Yes" at bounding box center [712, 332] width 129 height 30
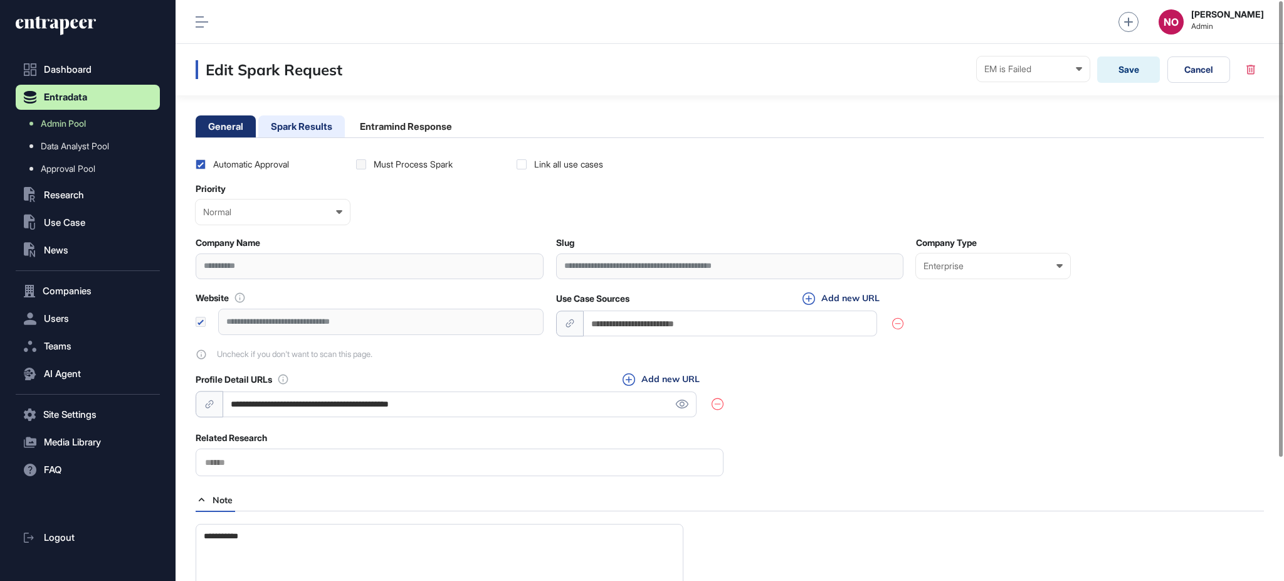
click at [337, 129] on li "Spark Results" at bounding box center [301, 126] width 87 height 22
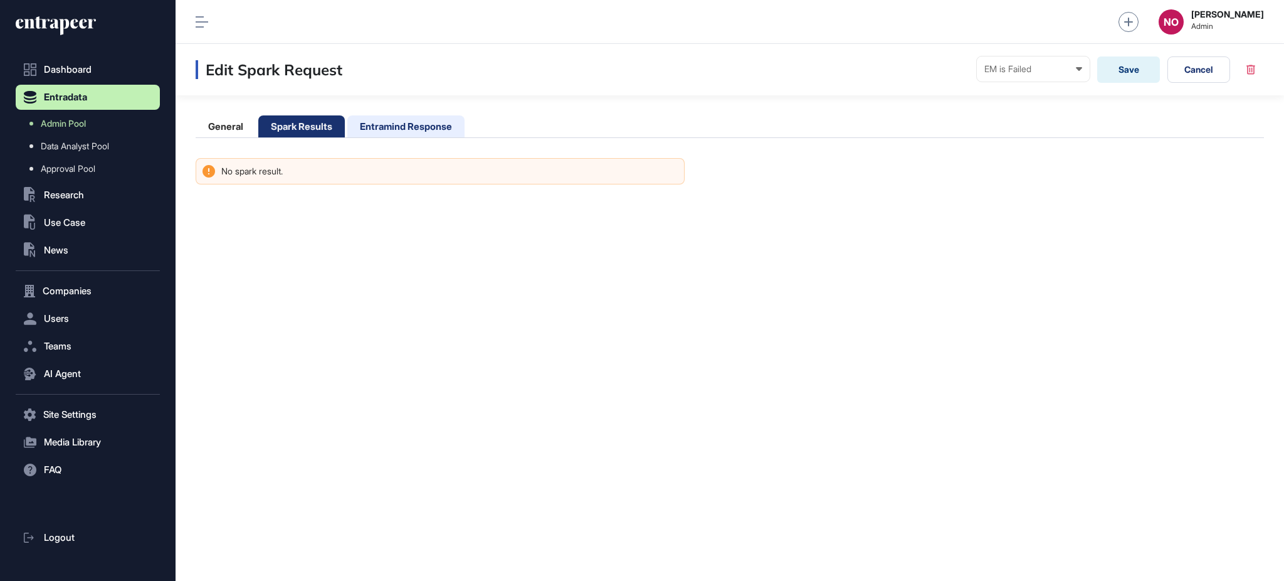
click at [397, 122] on li "Entramind Response" at bounding box center [405, 126] width 117 height 22
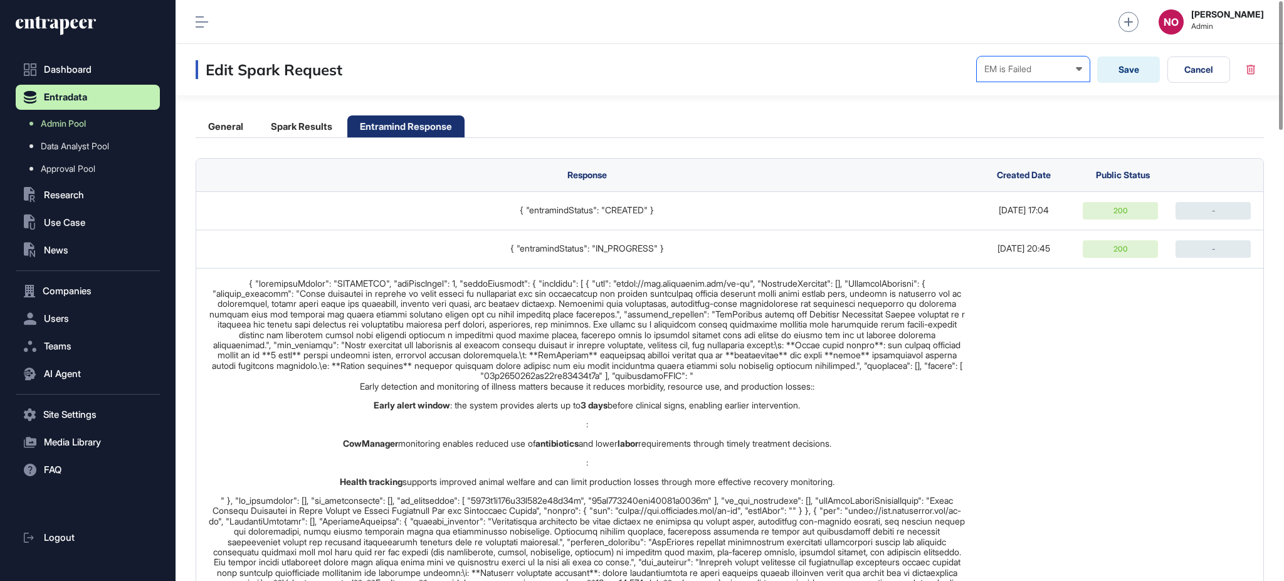
click at [1026, 70] on div "EM is Failed" at bounding box center [1033, 69] width 98 height 10
click at [0, 0] on div "Completed" at bounding box center [0, 0] width 0 height 0
drag, startPoint x: 1227, startPoint y: 68, endPoint x: 1226, endPoint y: 124, distance: 56.4
click at [310, 130] on li "Spark Results" at bounding box center [301, 126] width 87 height 22
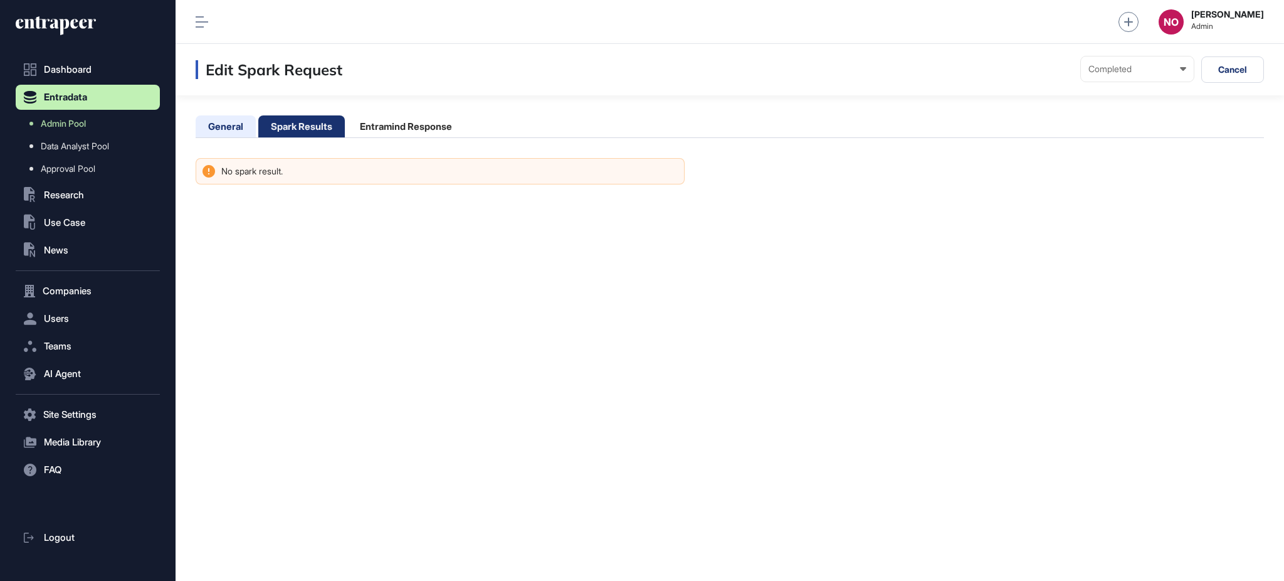
click at [239, 120] on li "General" at bounding box center [226, 126] width 60 height 22
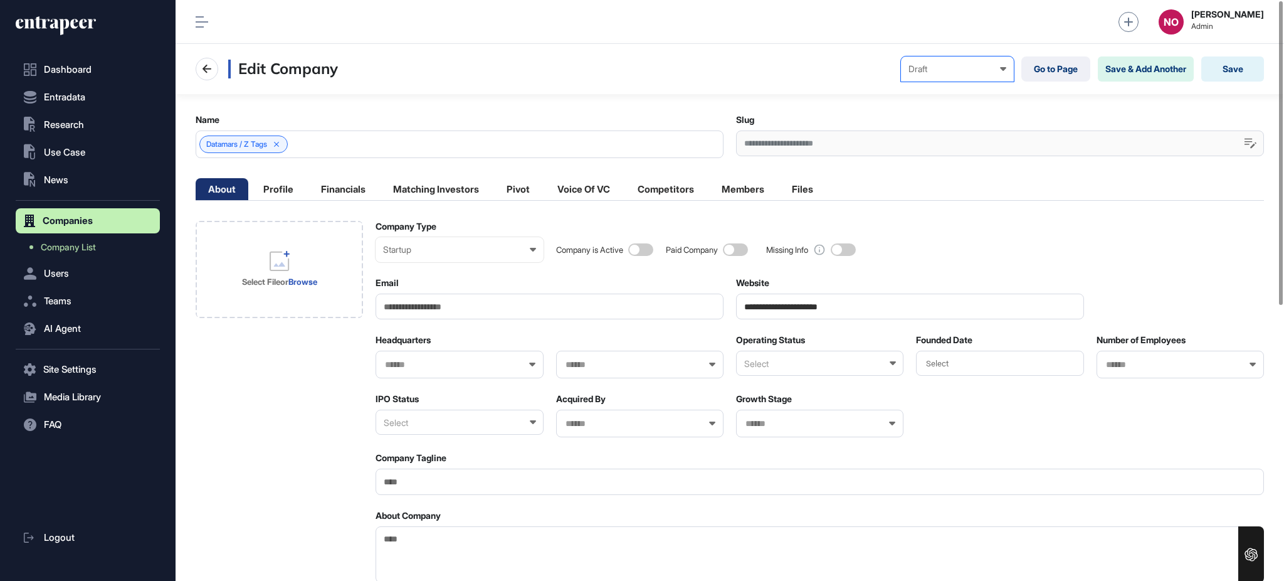
click at [959, 77] on div "Draft Draft Pending Review Published Private" at bounding box center [957, 68] width 113 height 25
click at [0, 0] on div "Published" at bounding box center [0, 0] width 0 height 0
click at [773, 361] on div "Select" at bounding box center [819, 363] width 167 height 25
click at [786, 414] on div "Closed" at bounding box center [819, 423] width 165 height 19
click at [819, 294] on input "**********" at bounding box center [910, 306] width 348 height 26
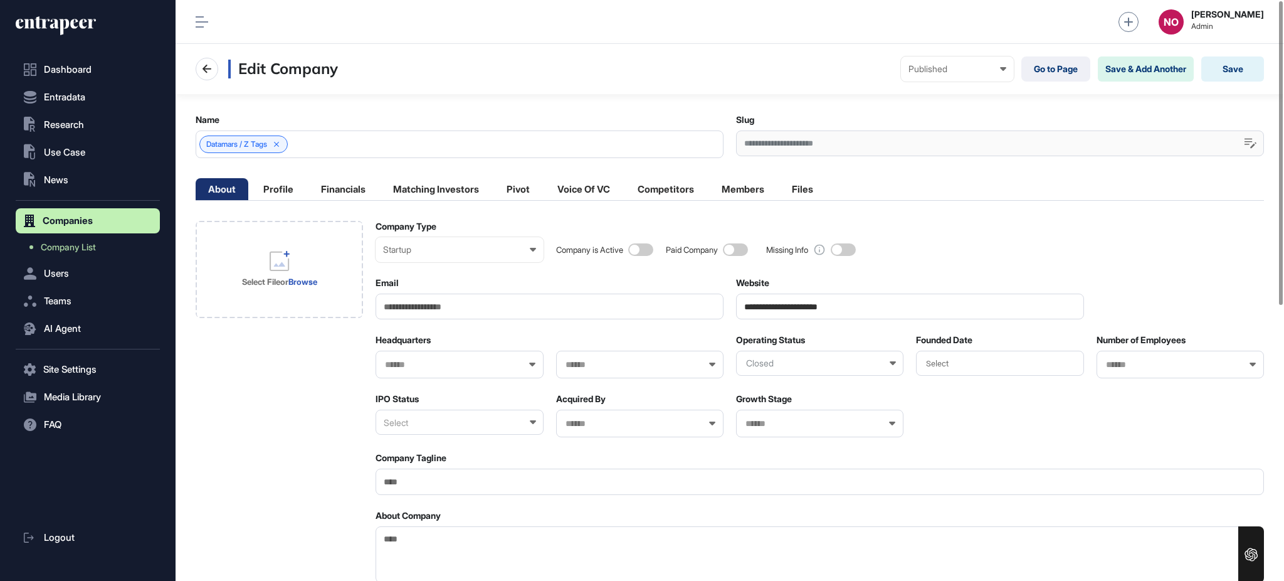
click at [819, 294] on input "**********" at bounding box center [910, 306] width 348 height 26
click at [326, 296] on div "Select File or Browse" at bounding box center [279, 269] width 99 height 100
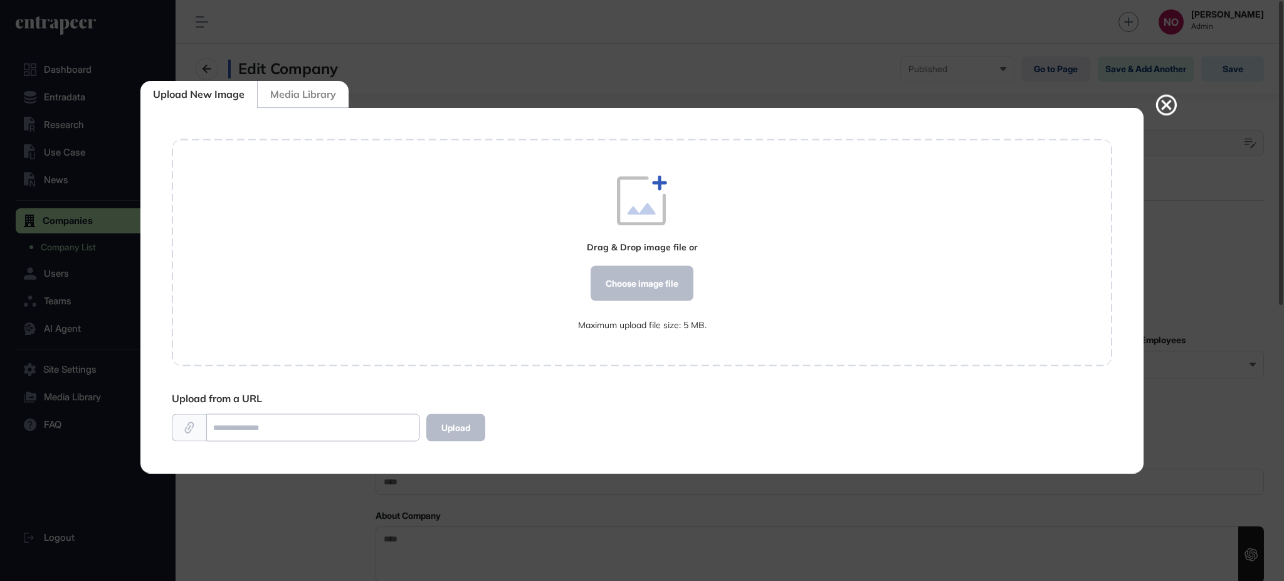
scroll to position [1, 1]
click at [657, 287] on div "Choose image file" at bounding box center [642, 283] width 103 height 35
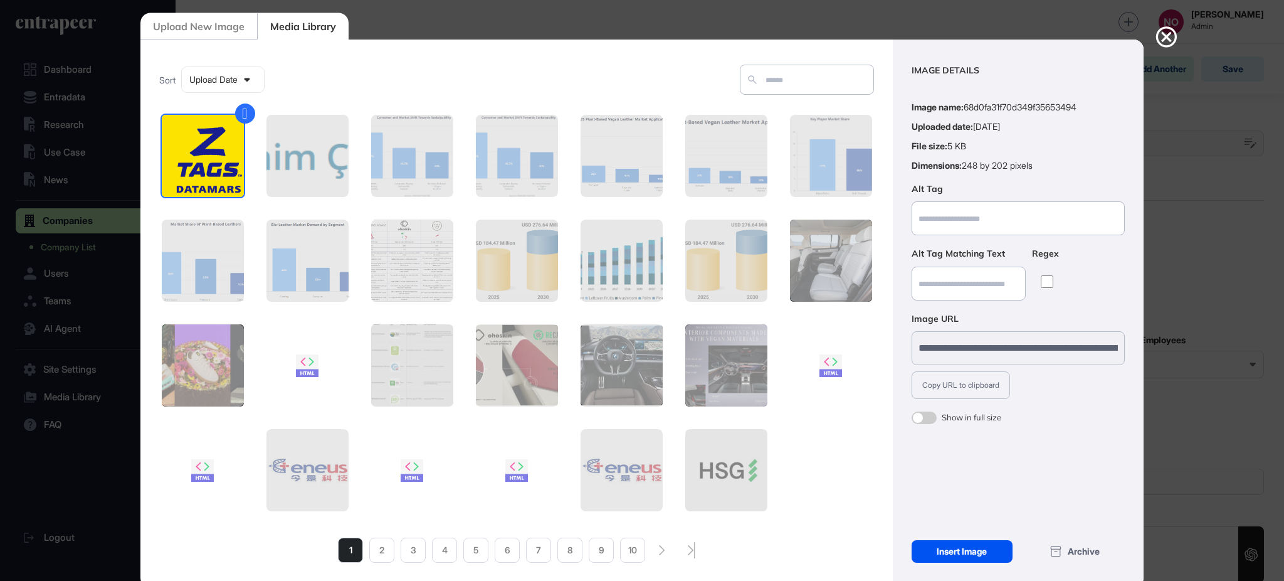
click at [983, 551] on div "Insert Image" at bounding box center [962, 551] width 101 height 23
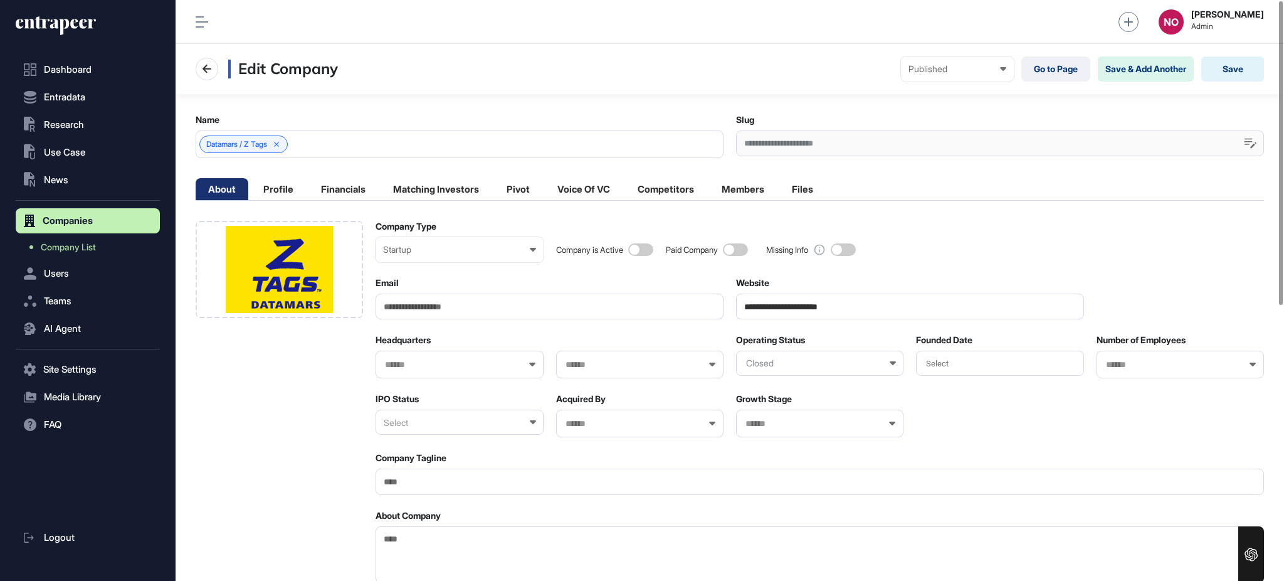
click at [794, 366] on div "Closed" at bounding box center [819, 363] width 167 height 25
click at [776, 397] on div "Active" at bounding box center [819, 404] width 165 height 19
click at [1256, 61] on button "Save" at bounding box center [1232, 68] width 63 height 25
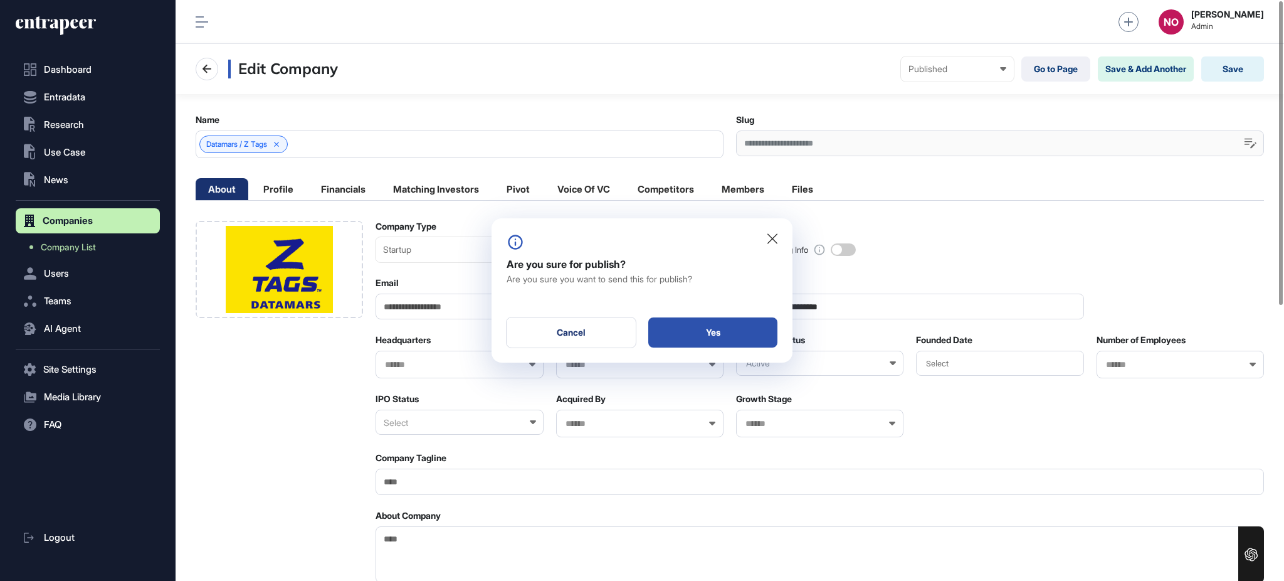
click at [741, 340] on div "Yes" at bounding box center [712, 332] width 129 height 30
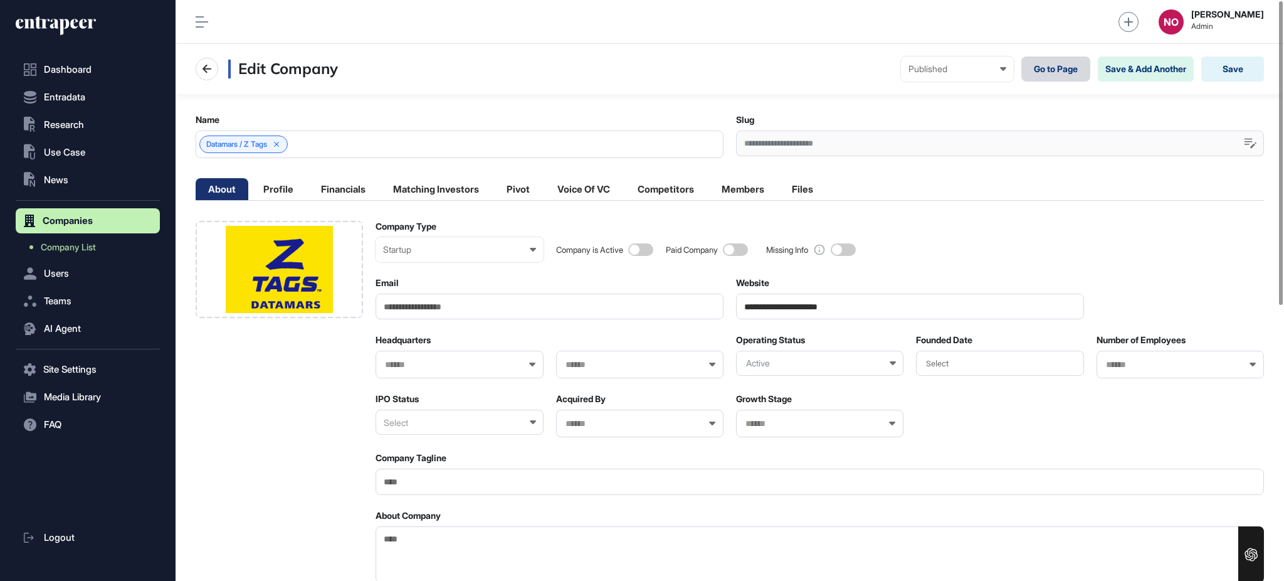
click at [1055, 68] on link "Go to Page" at bounding box center [1055, 68] width 69 height 25
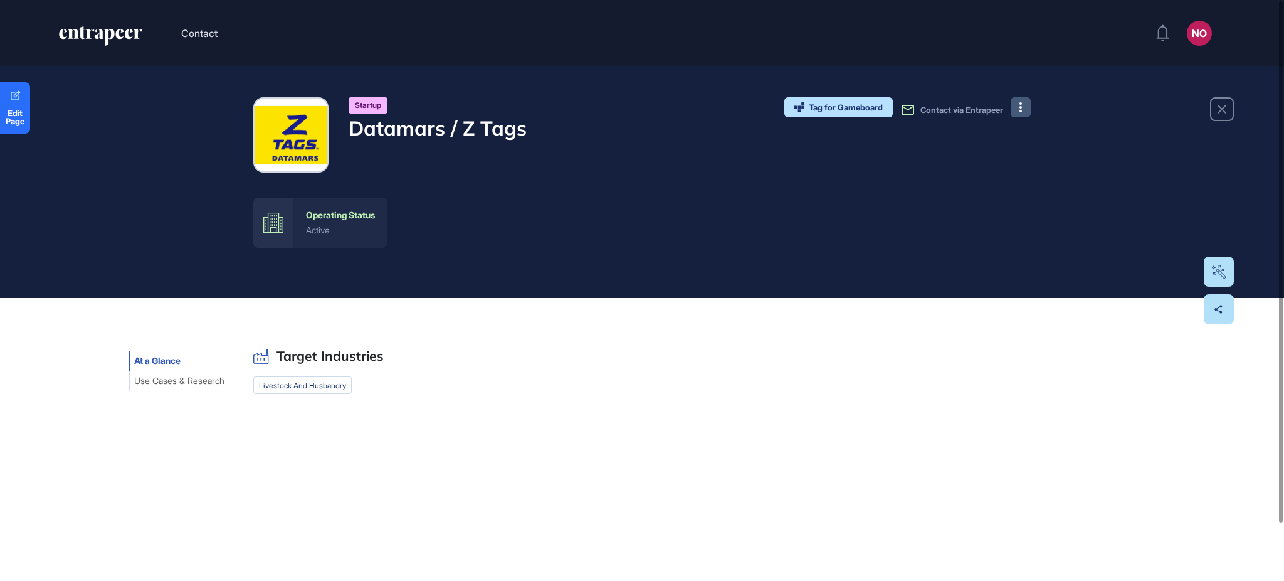
click at [1018, 106] on button at bounding box center [1021, 107] width 20 height 20
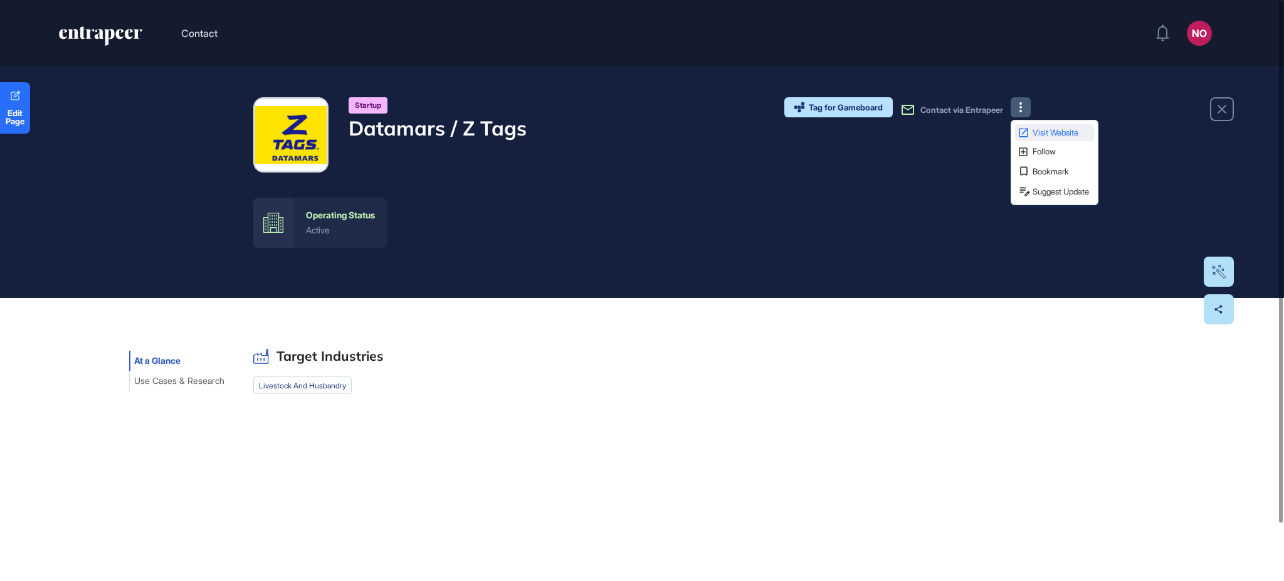
click at [1047, 135] on span "Visit Website" at bounding box center [1062, 133] width 59 height 8
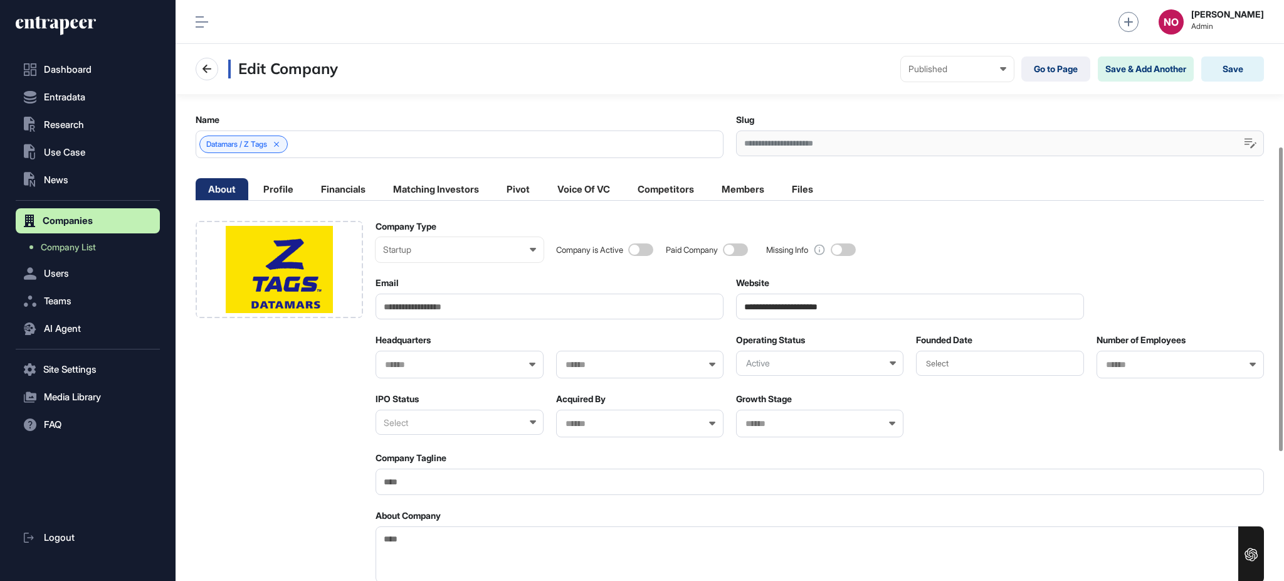
scroll to position [527, 0]
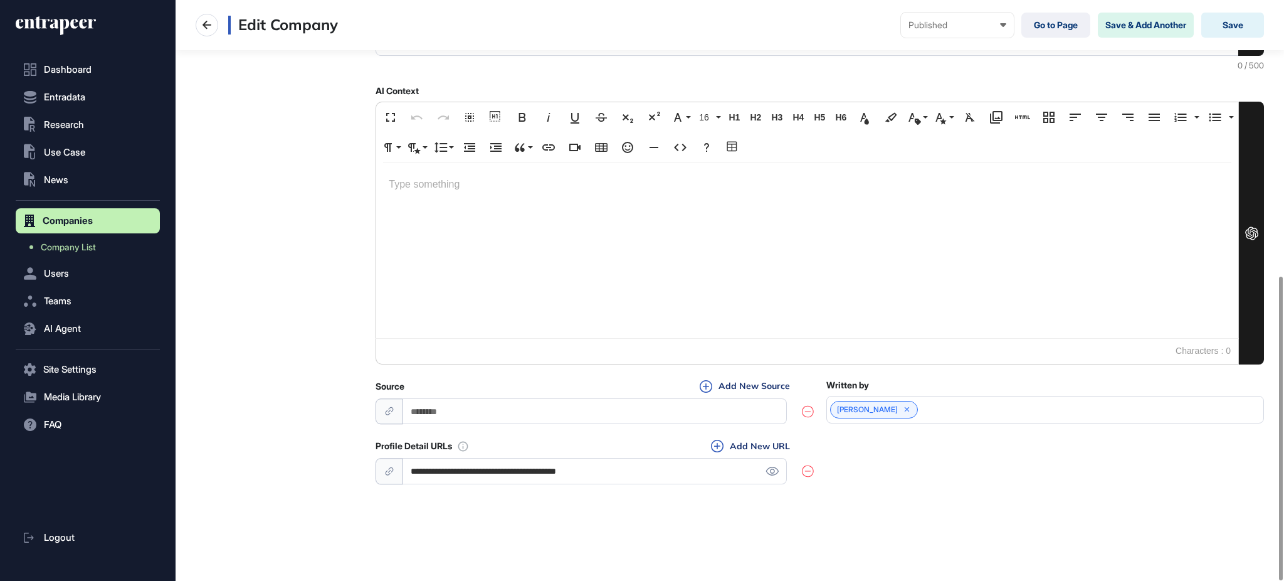
click at [766, 476] on input "**********" at bounding box center [595, 471] width 384 height 26
click at [769, 473] on icon at bounding box center [772, 471] width 13 height 9
click at [77, 103] on button "Entradata" at bounding box center [88, 97] width 144 height 25
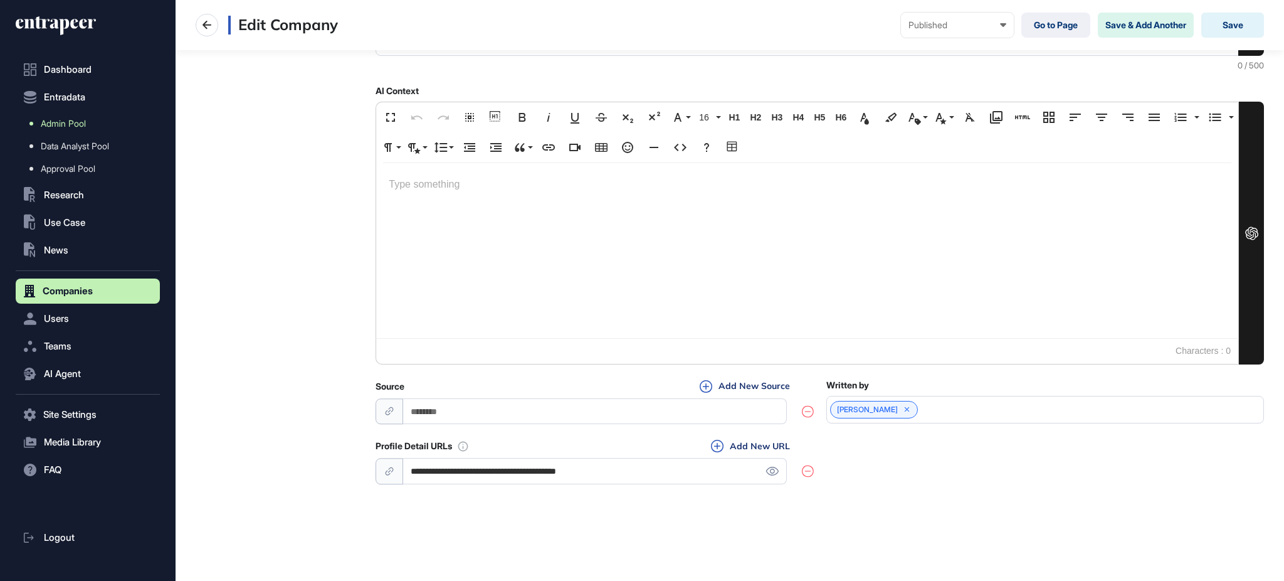
click at [76, 129] on link "Admin Pool" at bounding box center [91, 123] width 138 height 23
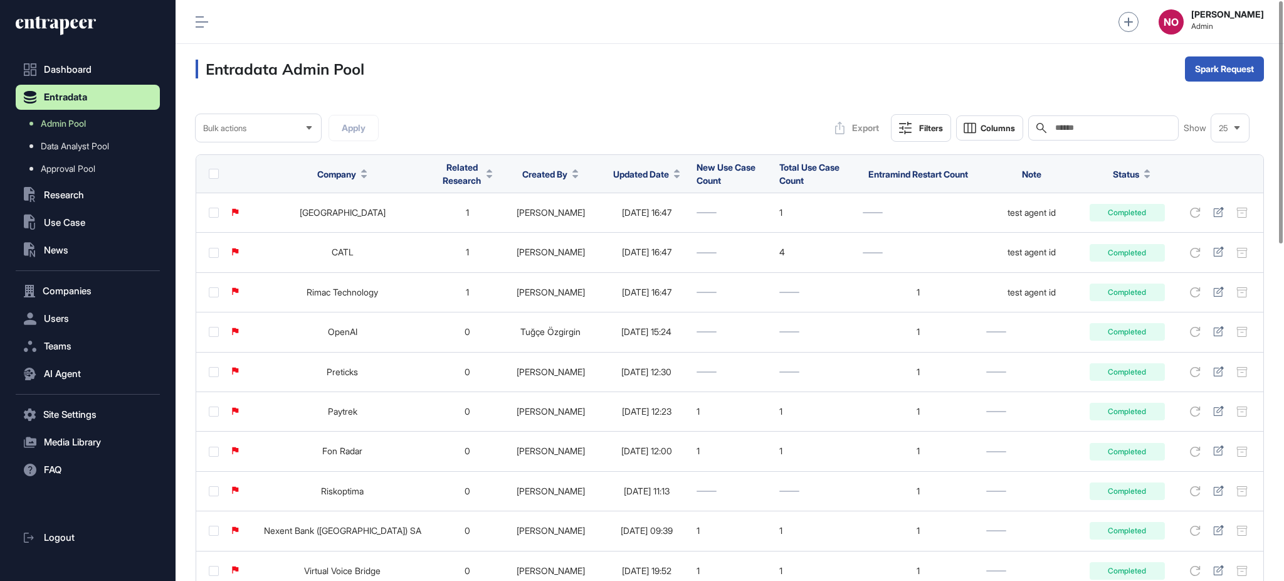
drag, startPoint x: 1062, startPoint y: 126, endPoint x: 1100, endPoint y: 137, distance: 39.7
click at [1064, 127] on input "text" at bounding box center [1112, 128] width 117 height 10
paste input "**********"
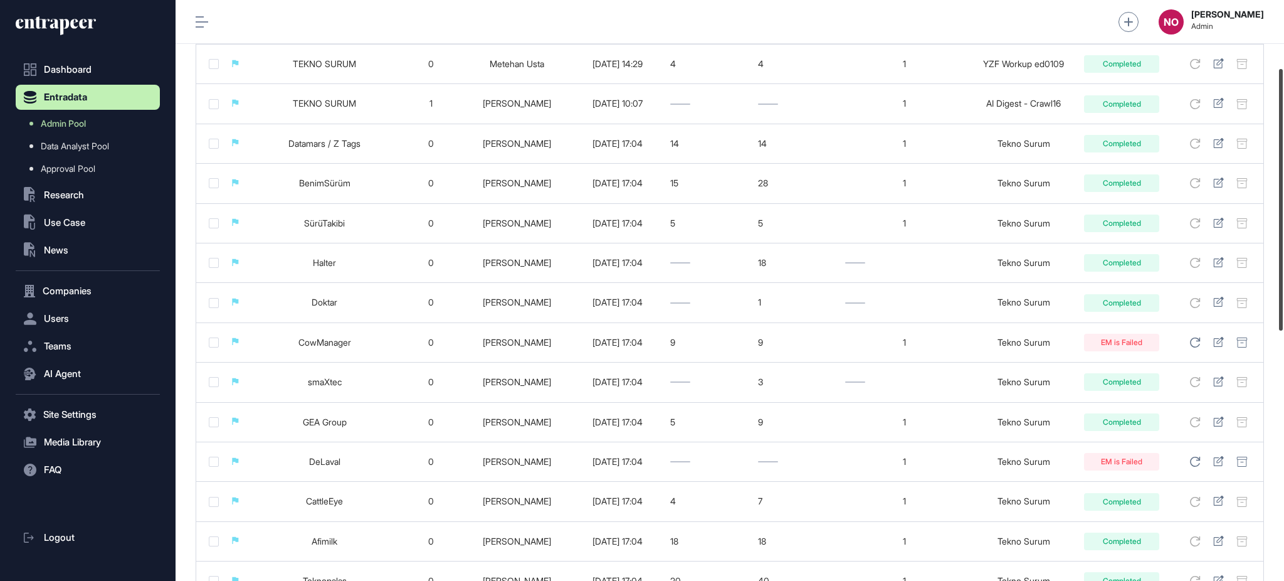
scroll to position [153, 0]
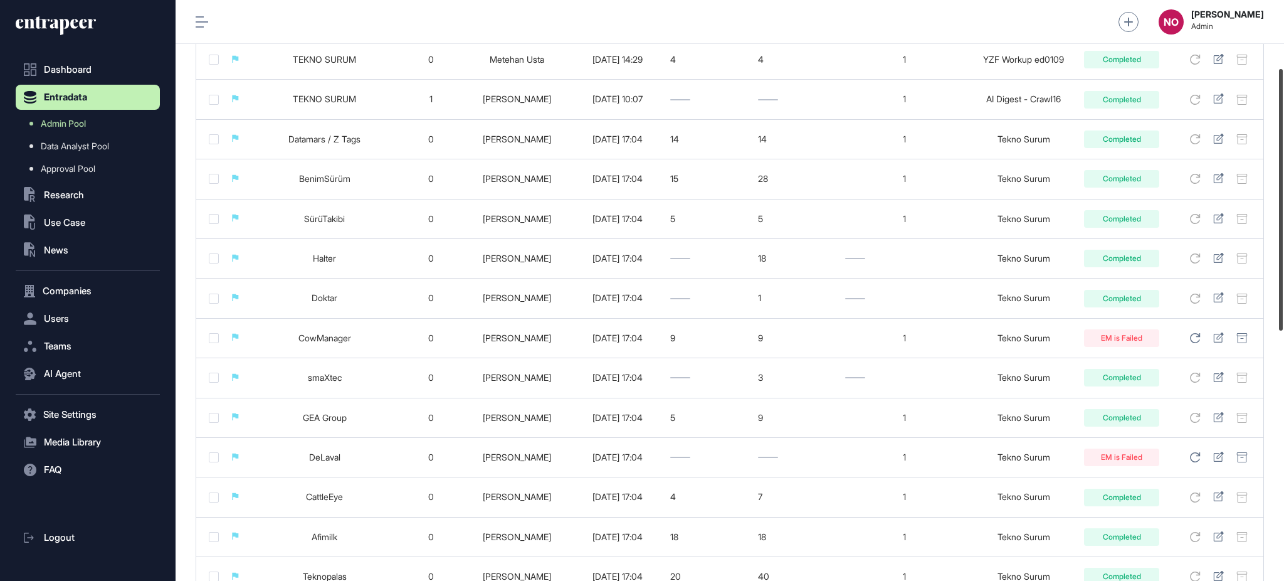
drag, startPoint x: 1283, startPoint y: 150, endPoint x: 1283, endPoint y: 219, distance: 69.0
click at [1283, 219] on div at bounding box center [1281, 199] width 4 height 261
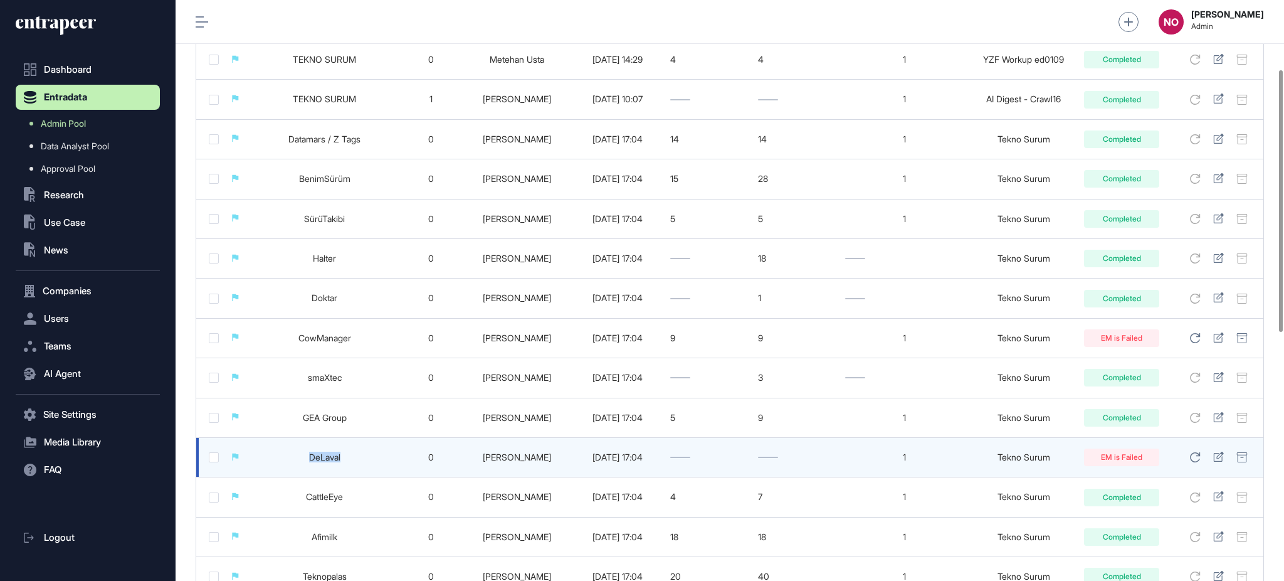
drag, startPoint x: 295, startPoint y: 457, endPoint x: 346, endPoint y: 454, distance: 50.9
click at [346, 454] on td "DeLaval" at bounding box center [324, 458] width 149 height 40
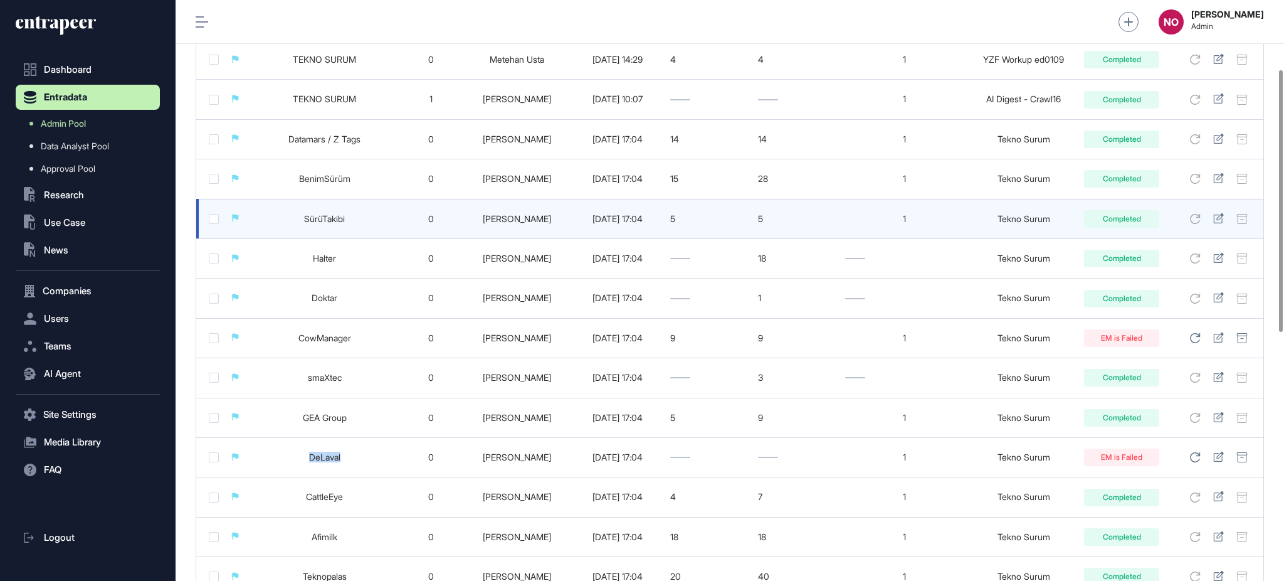
copy link "DeLaval"
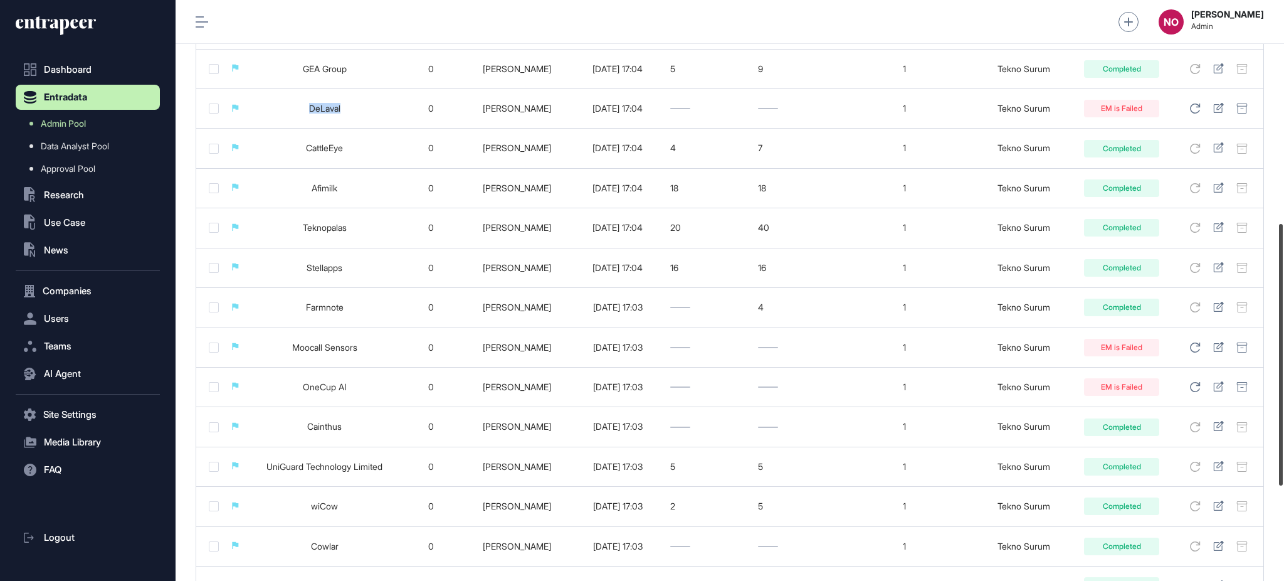
scroll to position [515, 0]
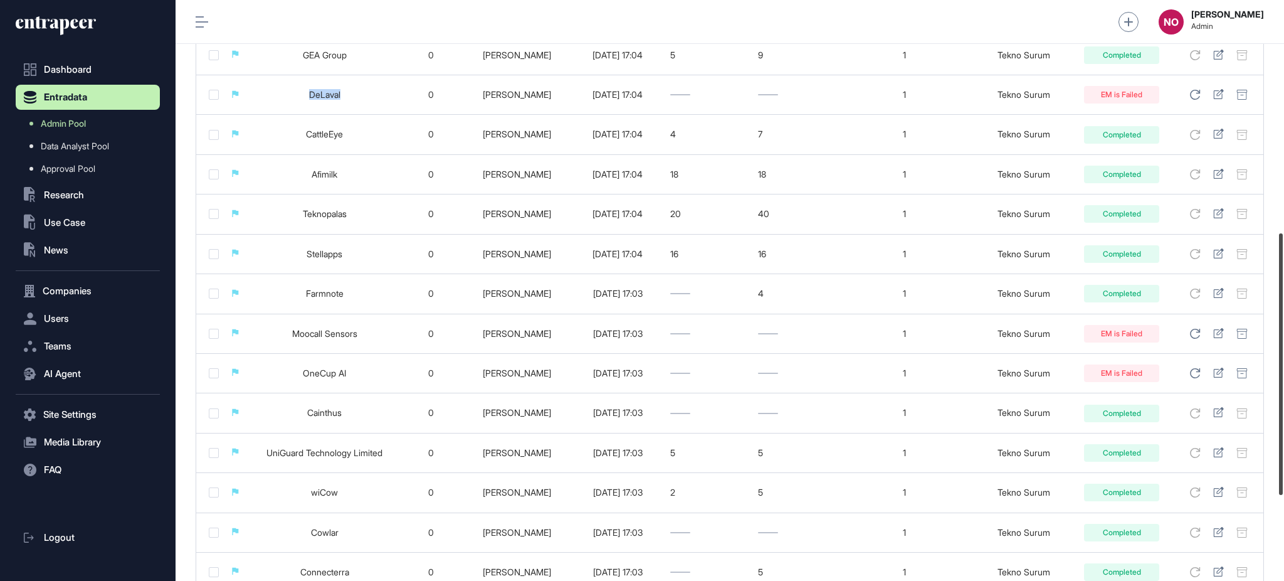
drag, startPoint x: 1283, startPoint y: 275, endPoint x: 1283, endPoint y: 430, distance: 154.9
click at [1283, 430] on div at bounding box center [1281, 363] width 4 height 261
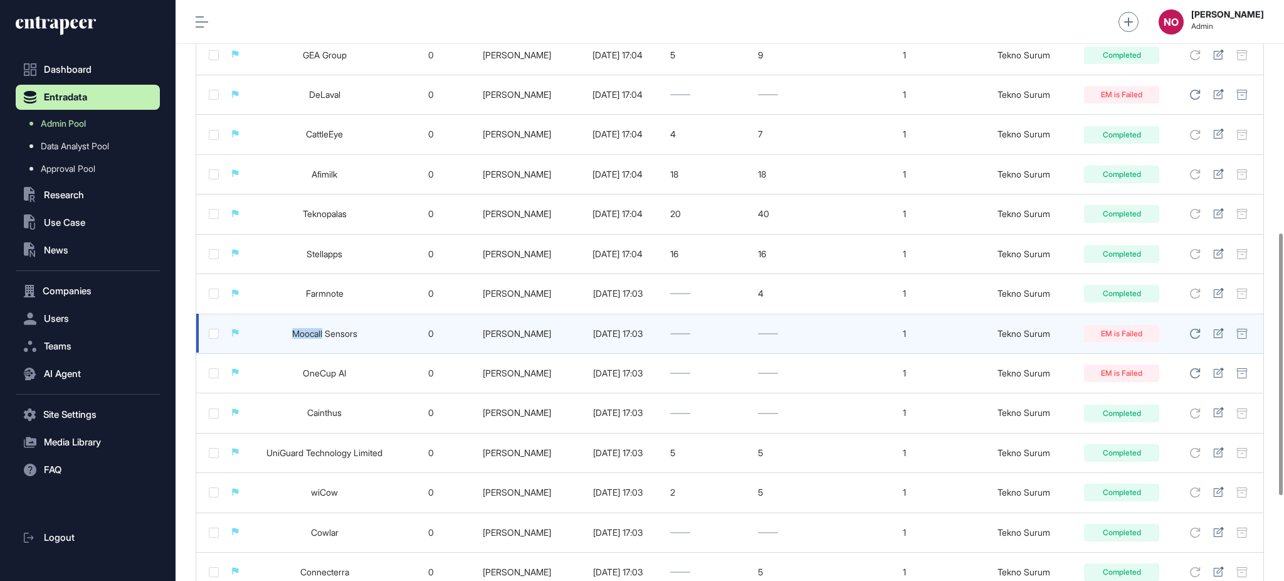
drag, startPoint x: 277, startPoint y: 335, endPoint x: 324, endPoint y: 340, distance: 46.7
click at [324, 340] on td "Moocall Sensors" at bounding box center [324, 334] width 149 height 40
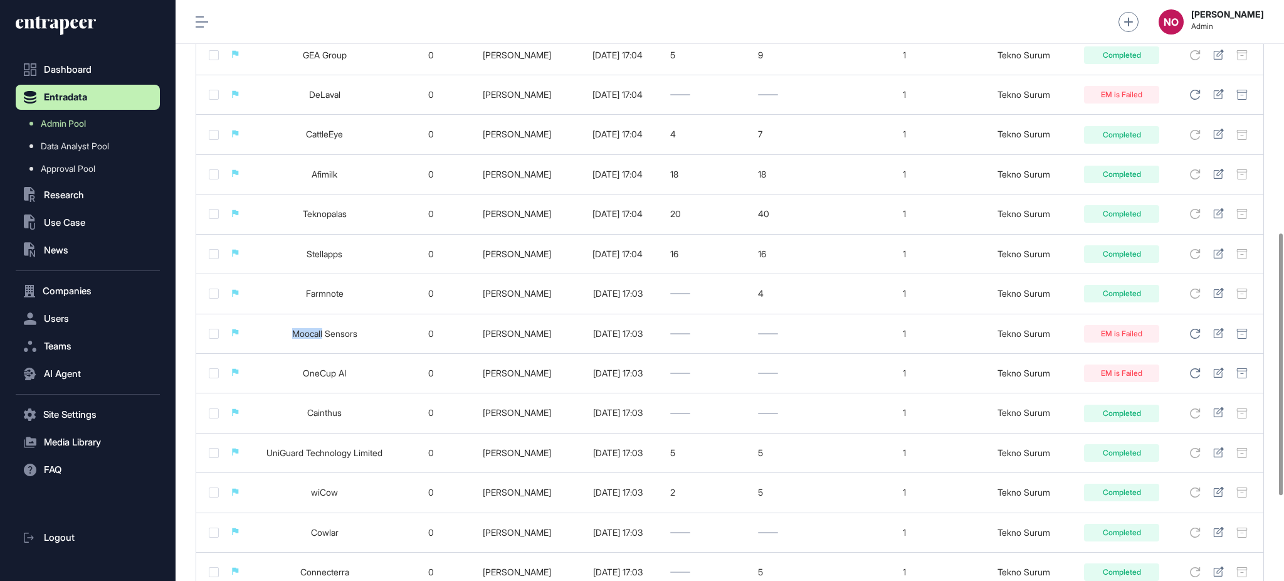
copy link "Moocall"
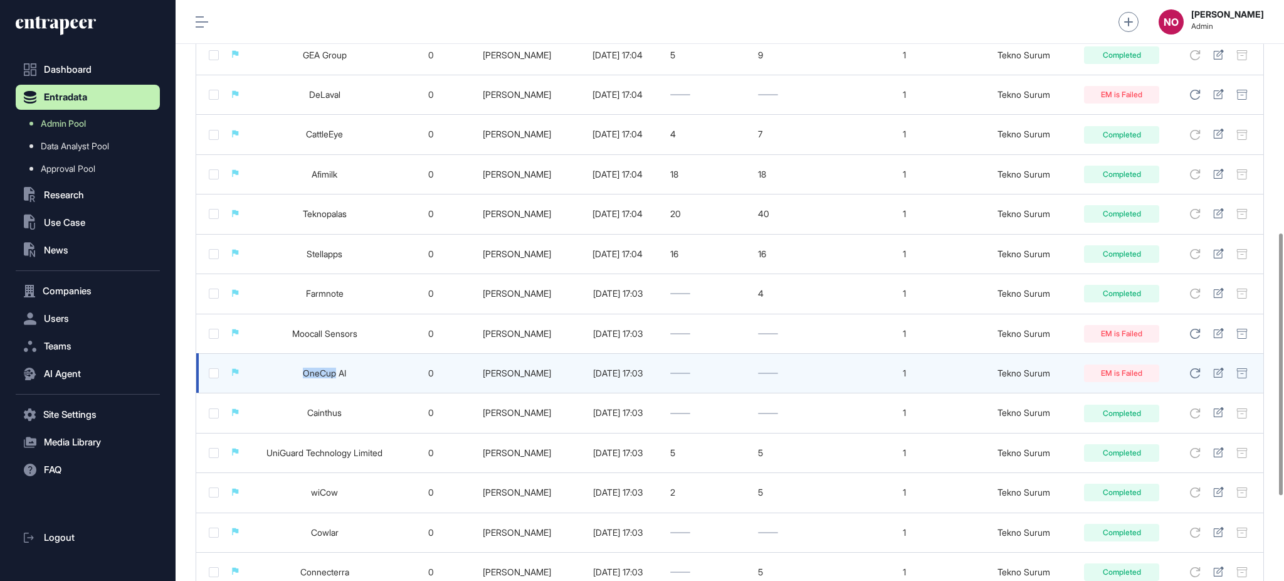
drag, startPoint x: 297, startPoint y: 376, endPoint x: 337, endPoint y: 379, distance: 39.7
click at [337, 379] on td "OneCup AI" at bounding box center [324, 373] width 149 height 40
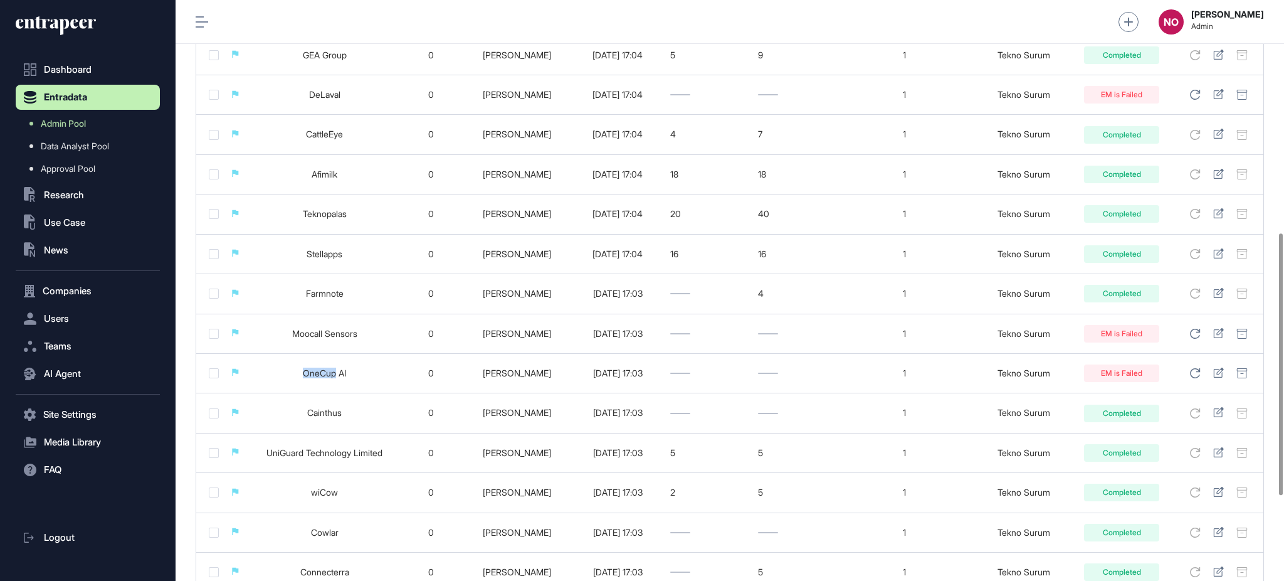
copy link "OneCup"
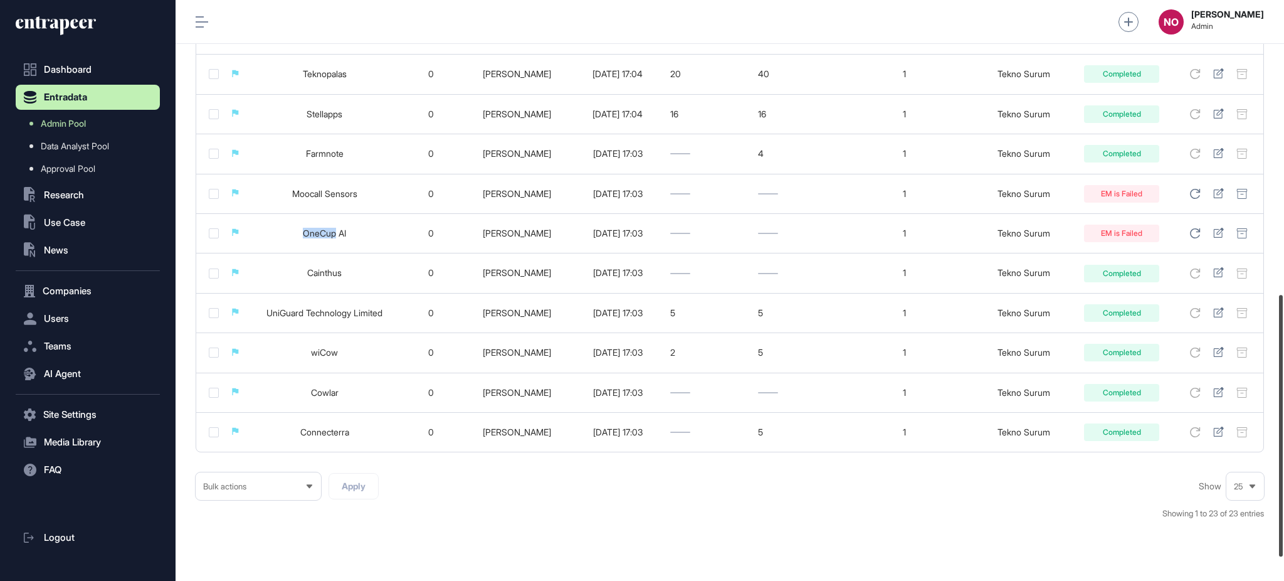
drag, startPoint x: 1283, startPoint y: 302, endPoint x: 1283, endPoint y: 357, distance: 55.8
click at [1283, 357] on div at bounding box center [1281, 425] width 4 height 261
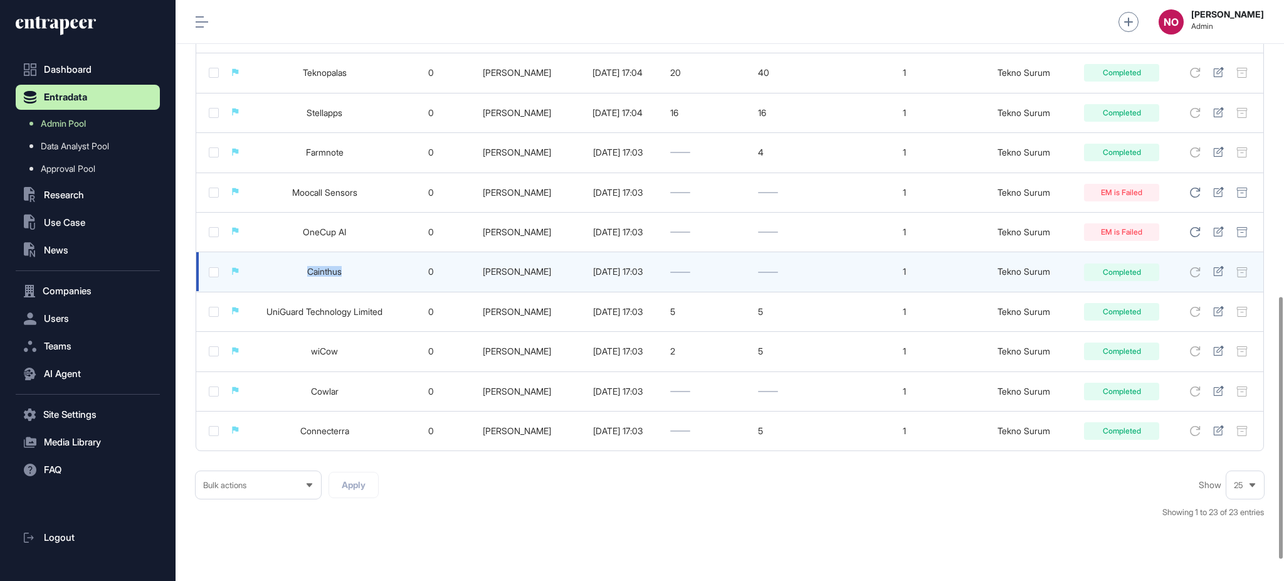
drag, startPoint x: 302, startPoint y: 279, endPoint x: 354, endPoint y: 281, distance: 51.5
click at [354, 281] on td "Cainthus" at bounding box center [324, 272] width 149 height 40
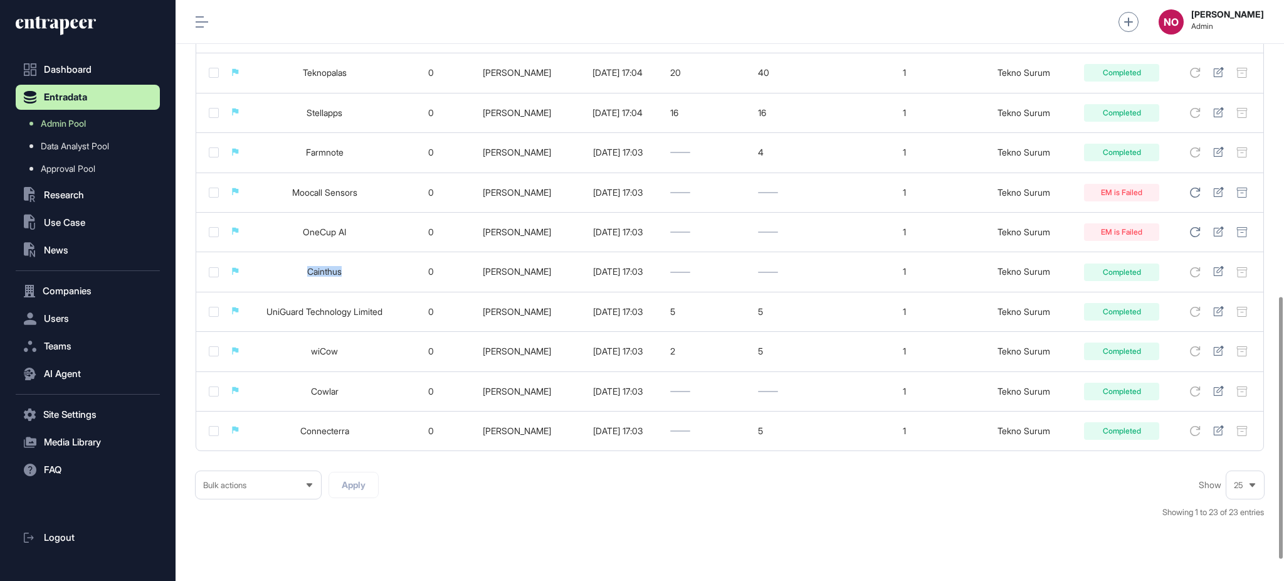
copy link "Cainthus"
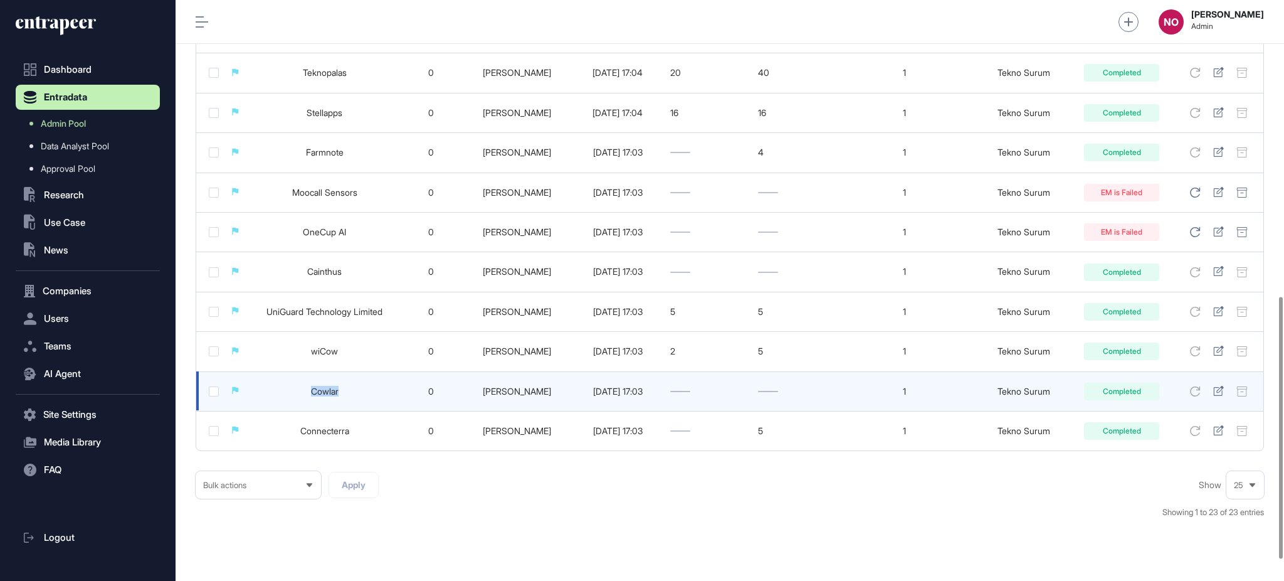
drag, startPoint x: 308, startPoint y: 392, endPoint x: 354, endPoint y: 396, distance: 46.6
click at [352, 397] on td "Cowlar" at bounding box center [324, 391] width 149 height 40
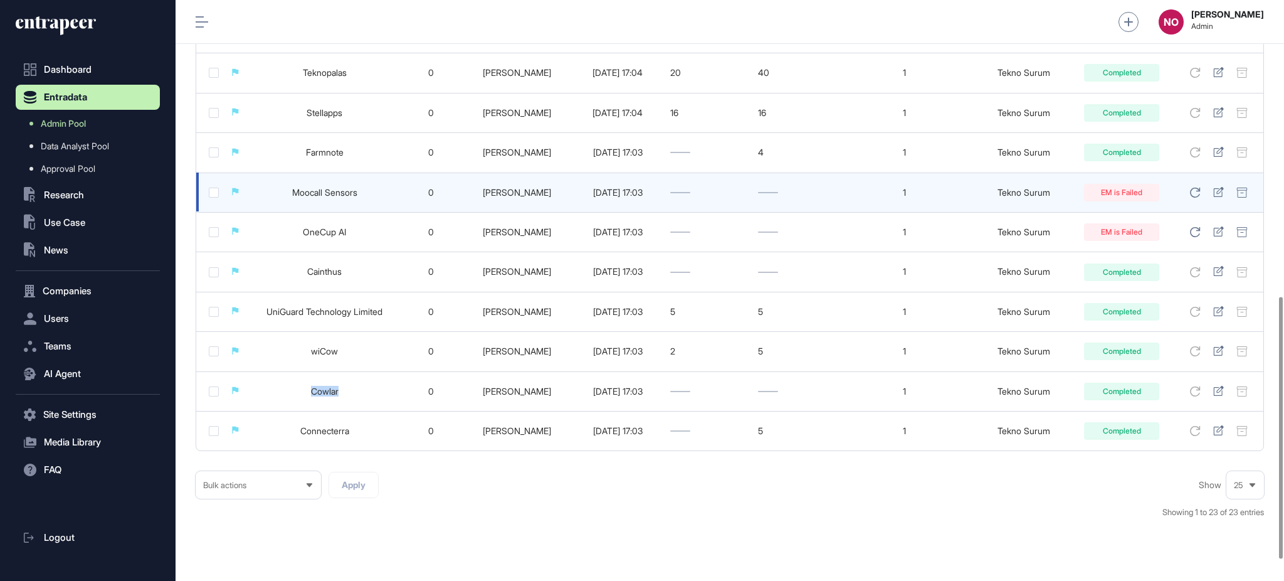
copy link "Cowlar"
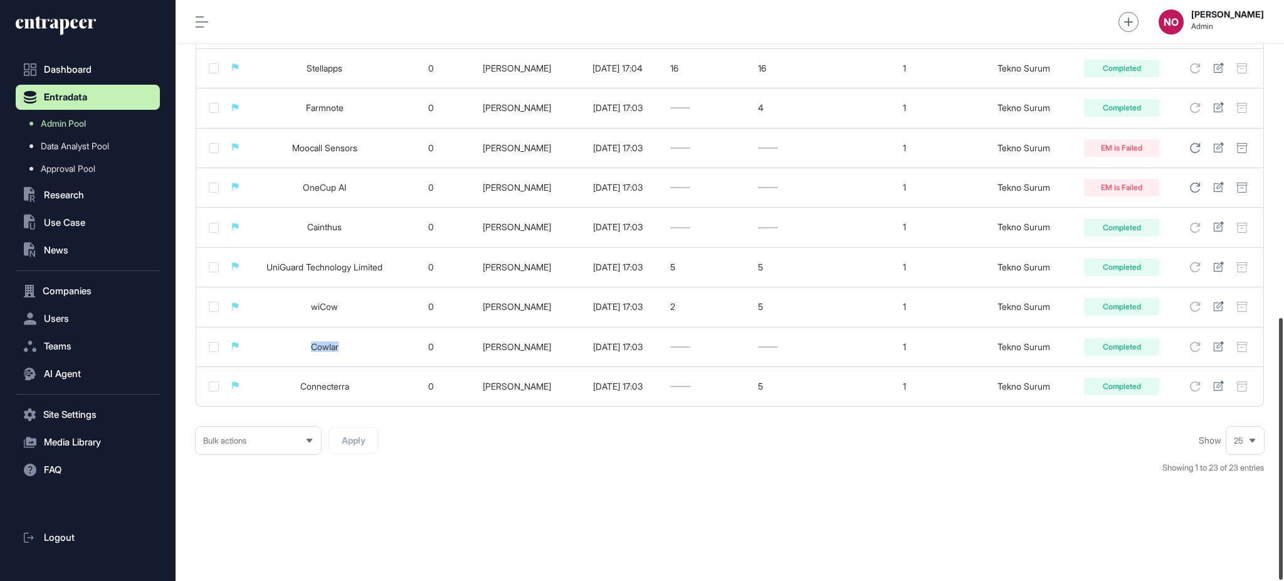
drag, startPoint x: 1283, startPoint y: 404, endPoint x: 1283, endPoint y: 435, distance: 30.7
click at [1283, 435] on div at bounding box center [1281, 448] width 4 height 261
drag, startPoint x: 1283, startPoint y: 436, endPoint x: 1283, endPoint y: 444, distance: 7.5
click at [1283, 444] on div at bounding box center [1281, 448] width 4 height 261
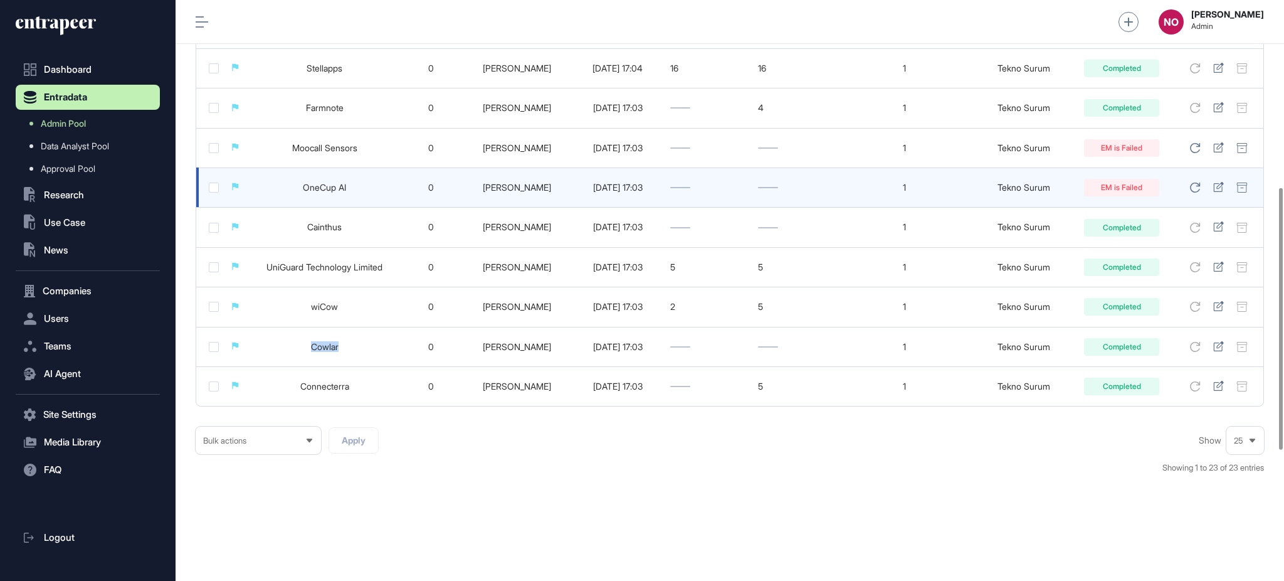
scroll to position [0, 0]
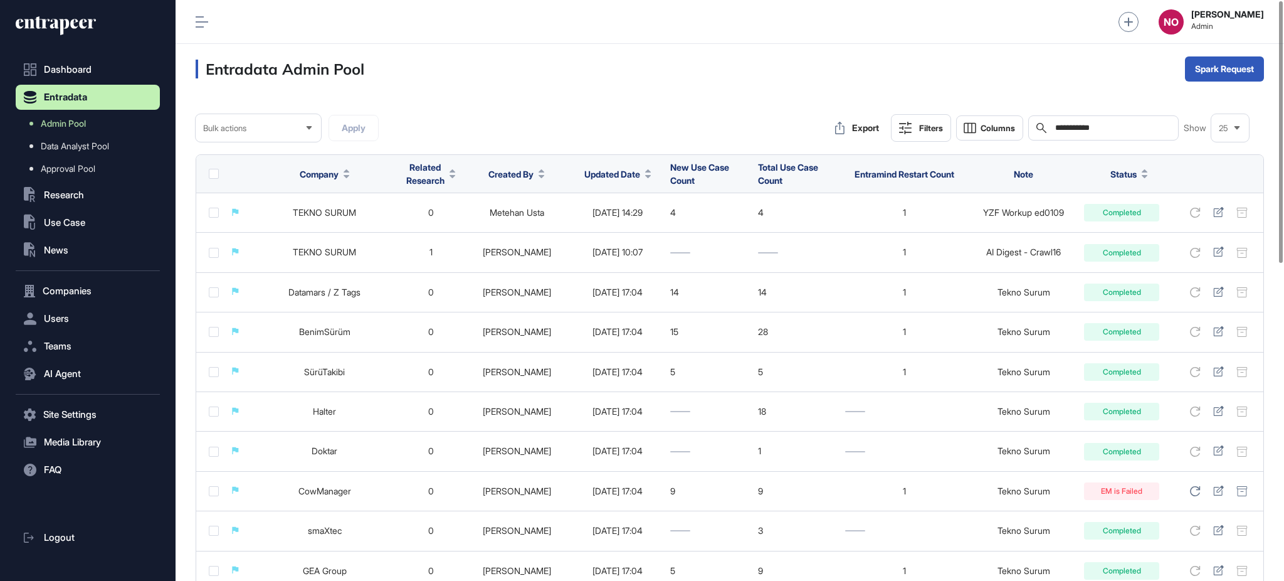
drag, startPoint x: 1105, startPoint y: 127, endPoint x: 954, endPoint y: 145, distance: 152.1
paste input "text"
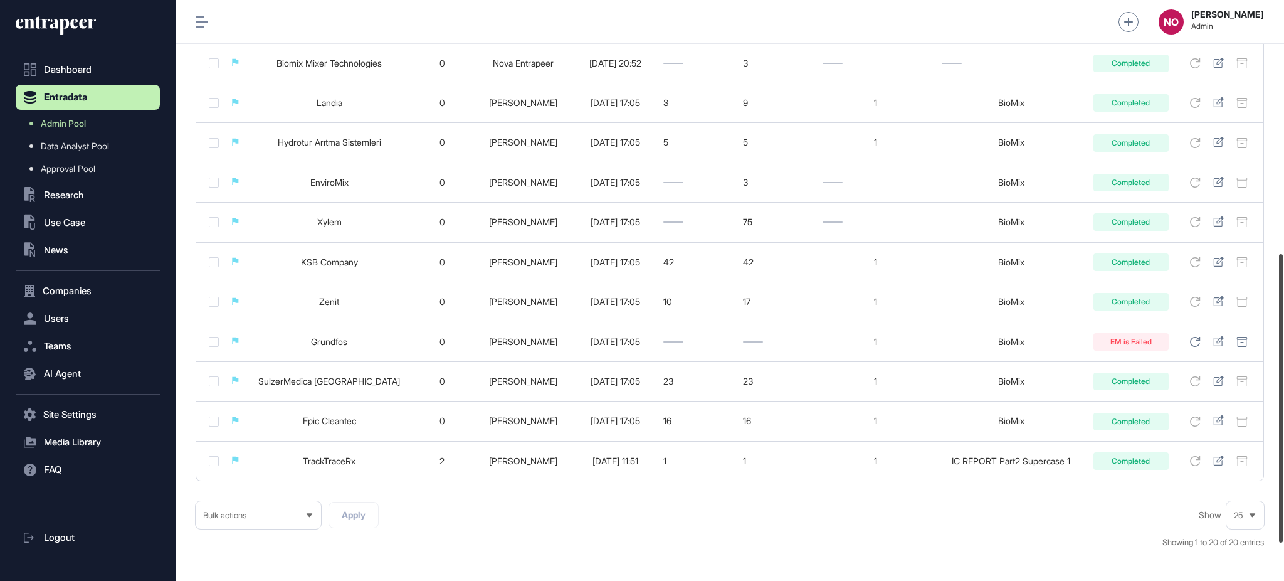
scroll to position [520, 0]
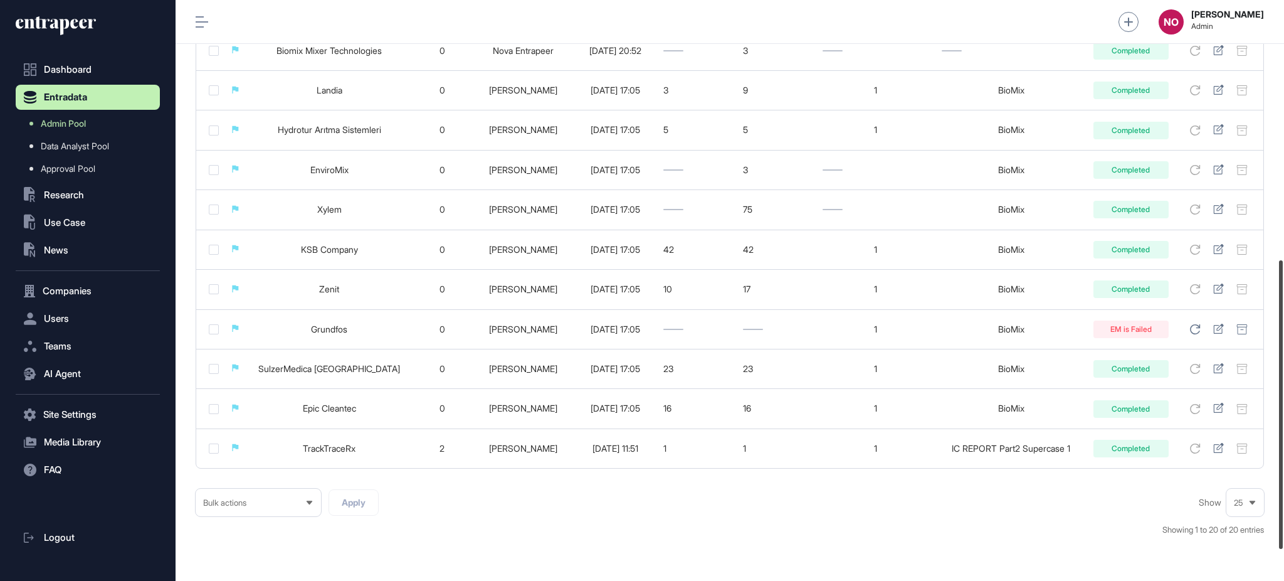
drag, startPoint x: 1283, startPoint y: 111, endPoint x: 1283, endPoint y: 370, distance: 259.0
click at [1283, 370] on div at bounding box center [1281, 404] width 4 height 288
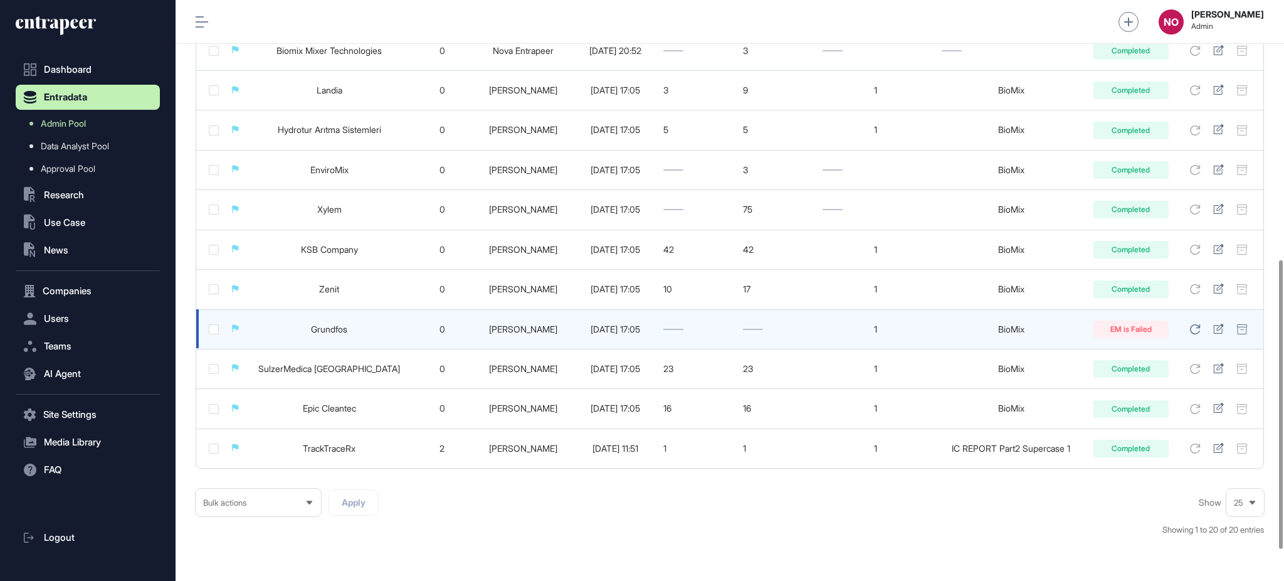
type input "******"
drag, startPoint x: 285, startPoint y: 332, endPoint x: 339, endPoint y: 332, distance: 53.3
click at [339, 332] on td "Grundfos" at bounding box center [329, 329] width 163 height 40
copy link "Grundfos"
